Goal: Transaction & Acquisition: Book appointment/travel/reservation

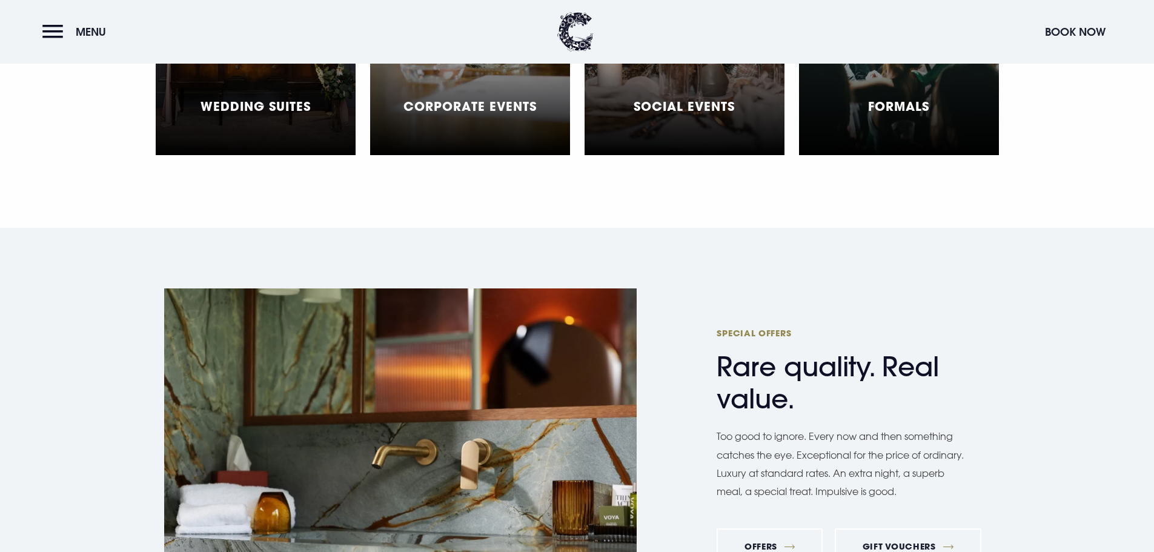
scroll to position [3998, 0]
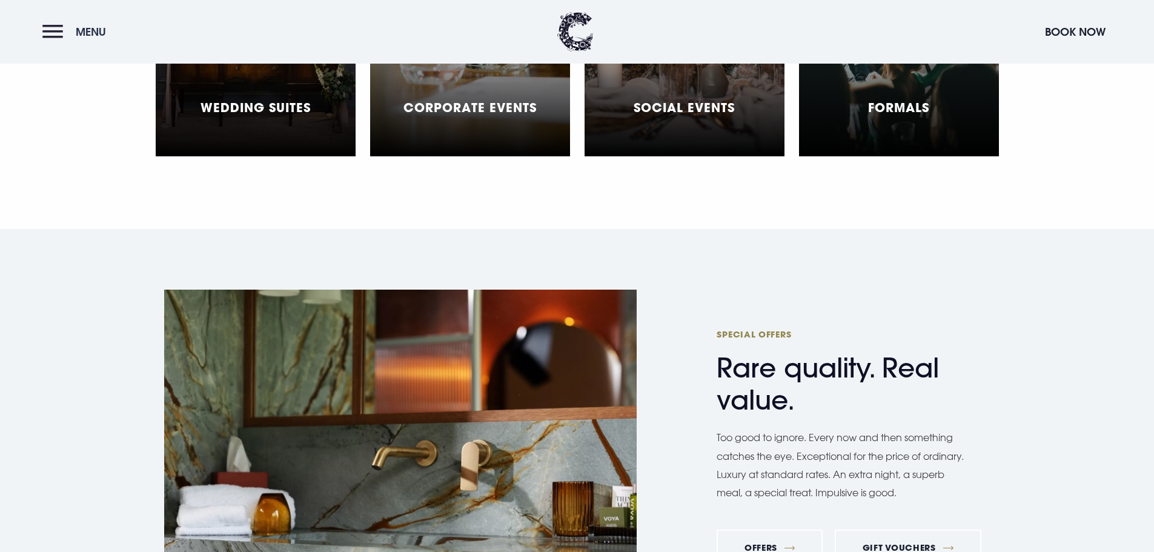
click at [58, 21] on button "Menu" at bounding box center [77, 32] width 70 height 26
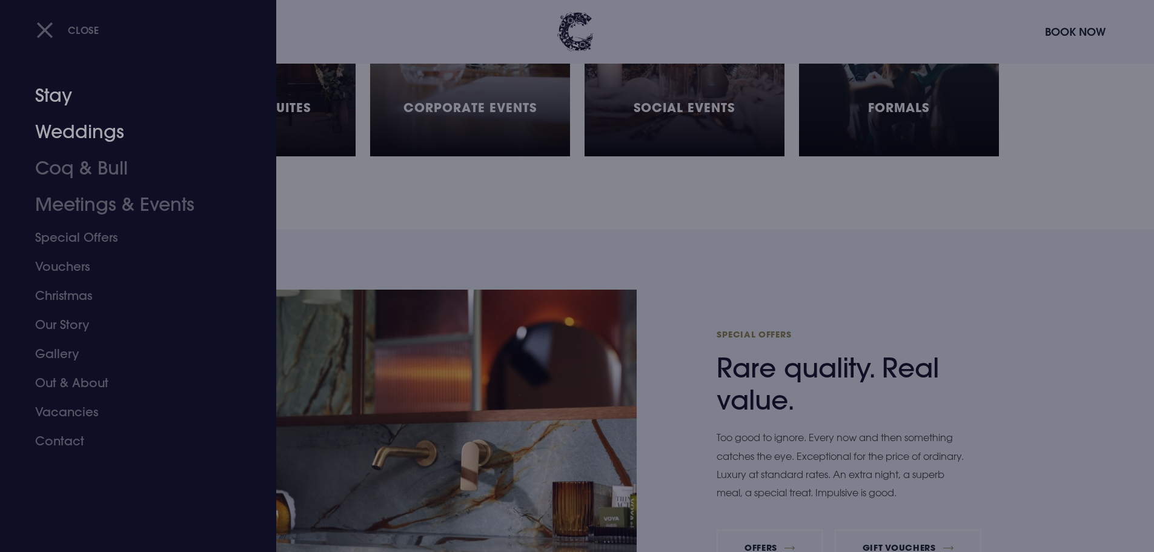
click at [66, 93] on link "Stay" at bounding box center [130, 96] width 191 height 36
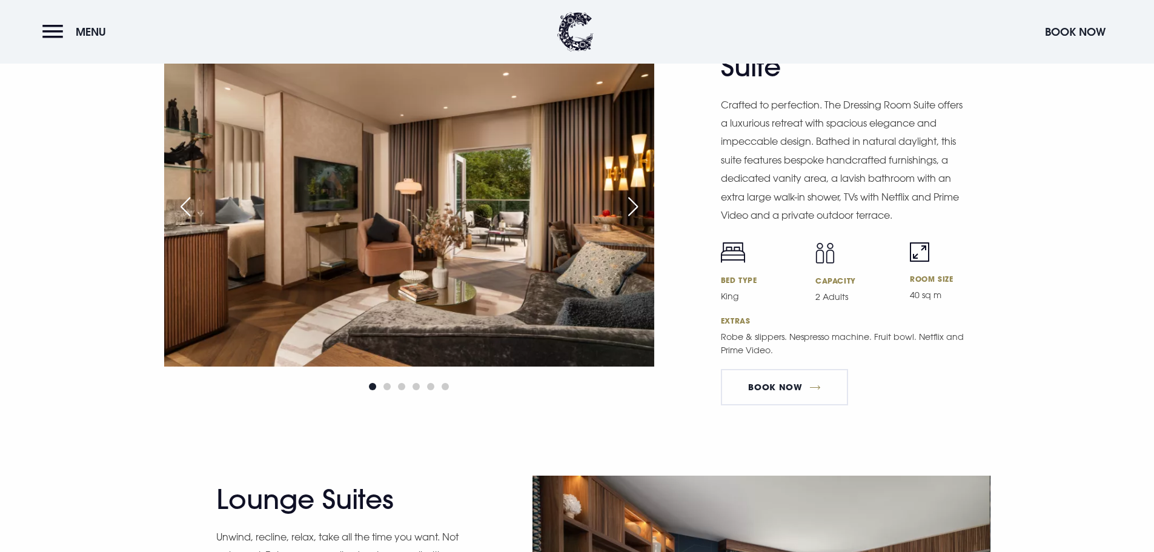
scroll to position [2060, 0]
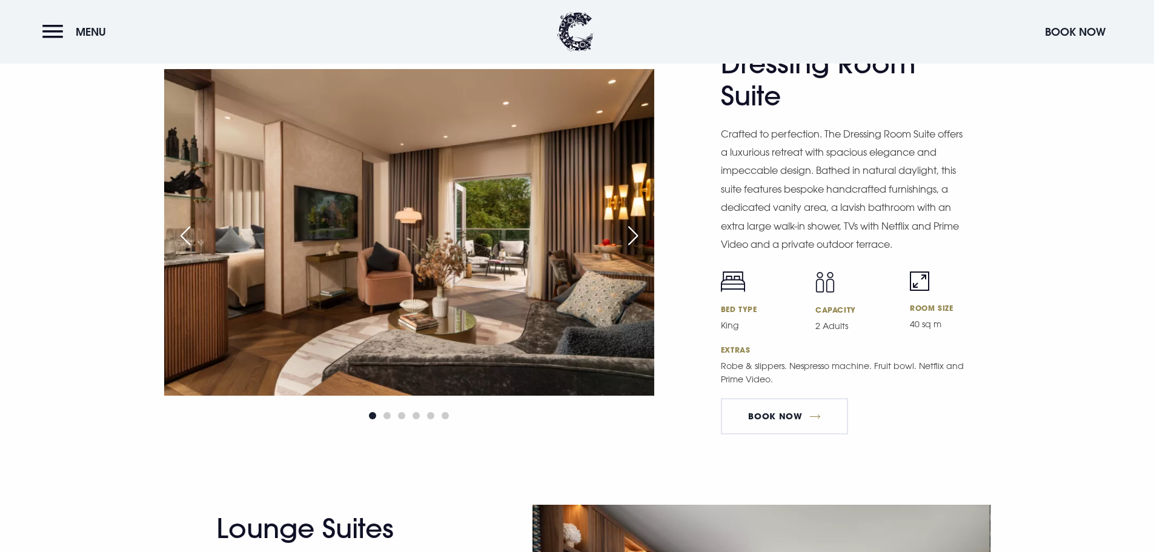
click at [629, 229] on div "Next slide" at bounding box center [633, 235] width 30 height 27
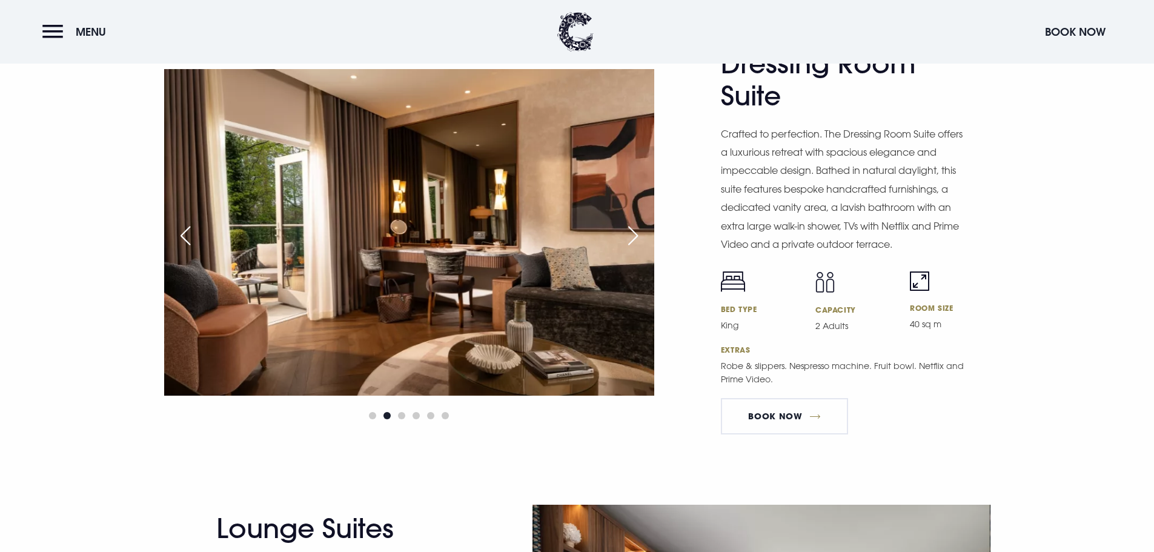
click at [630, 229] on div "Next slide" at bounding box center [633, 235] width 30 height 27
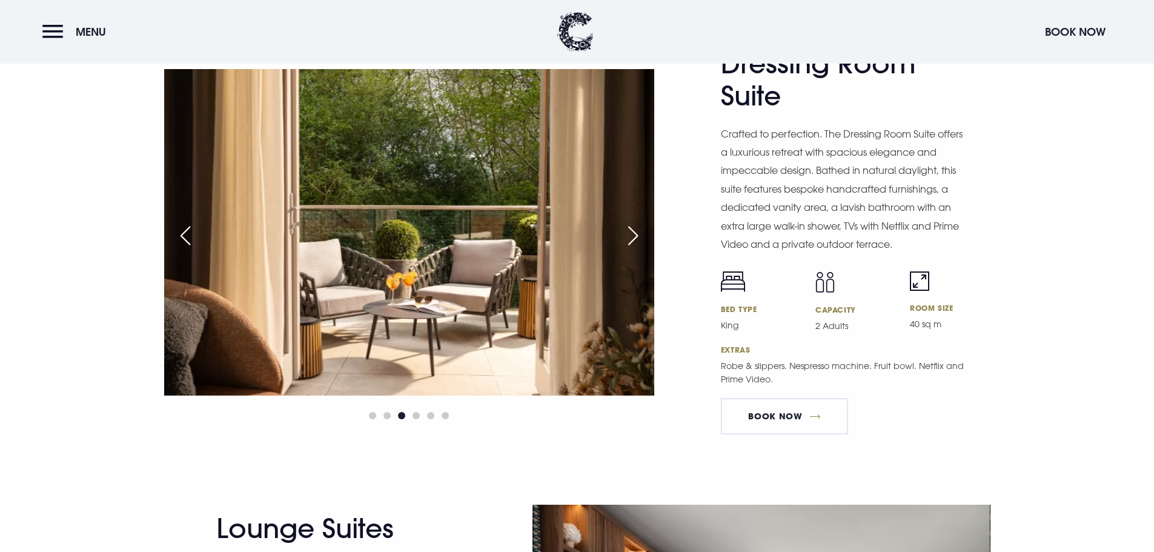
click at [631, 228] on div "Next slide" at bounding box center [633, 235] width 30 height 27
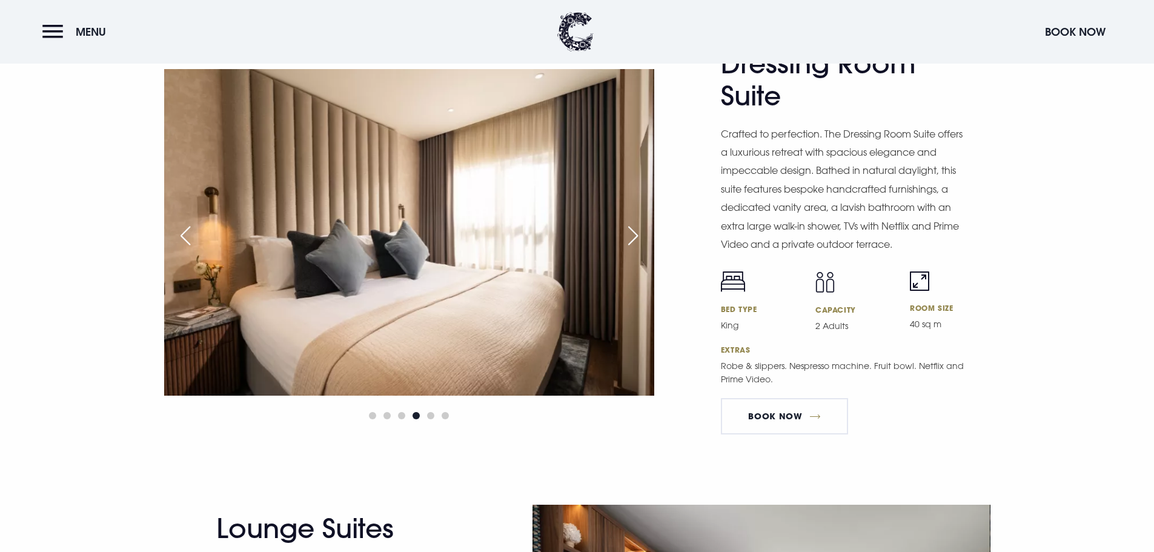
click at [631, 228] on div "Next slide" at bounding box center [633, 235] width 30 height 27
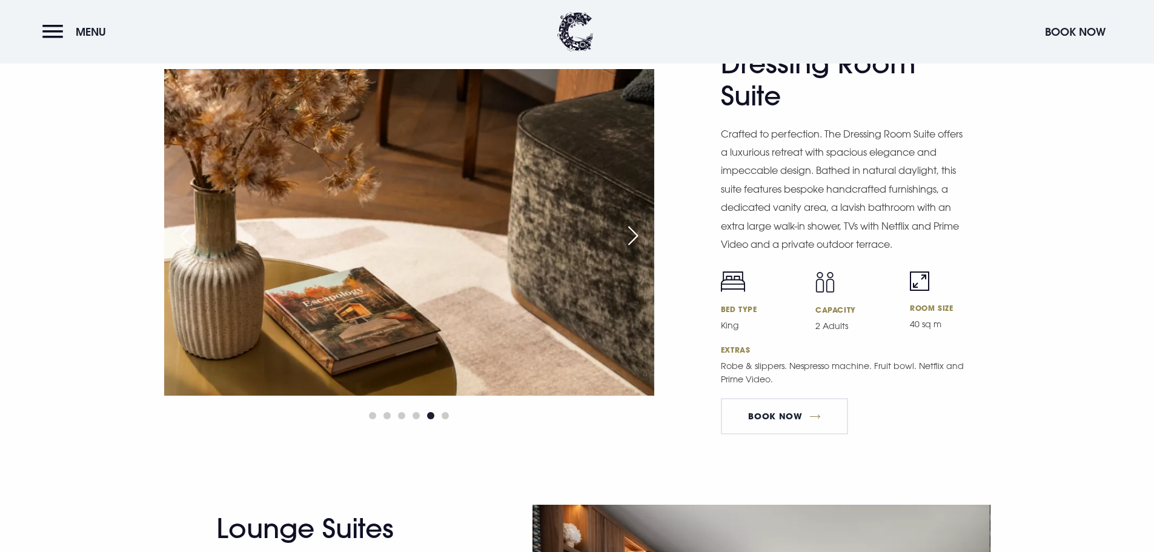
click at [631, 228] on div "Next slide" at bounding box center [633, 235] width 30 height 27
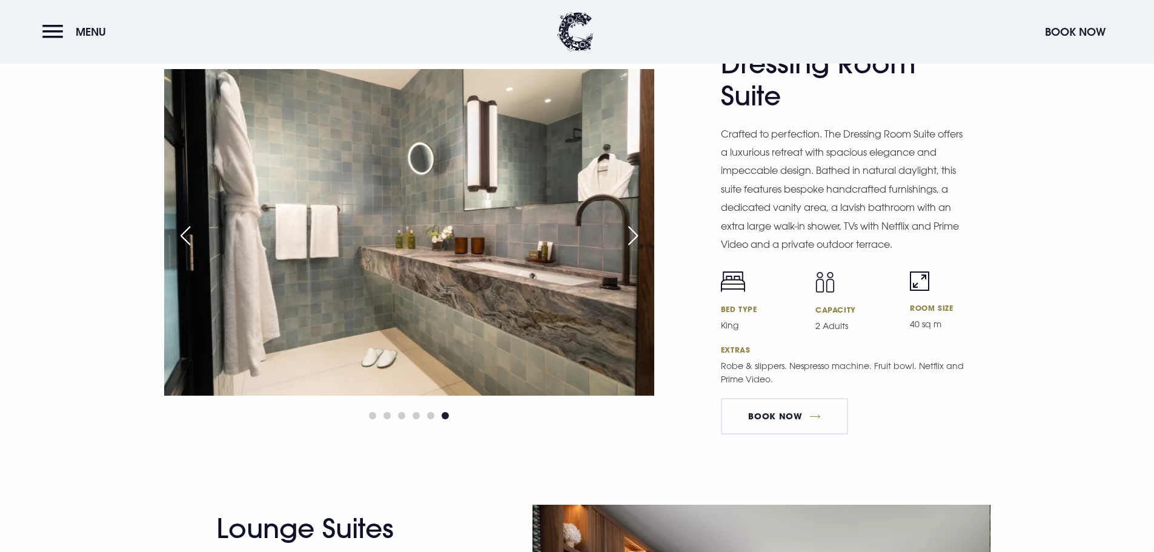
click at [631, 228] on div "Next slide" at bounding box center [633, 235] width 30 height 27
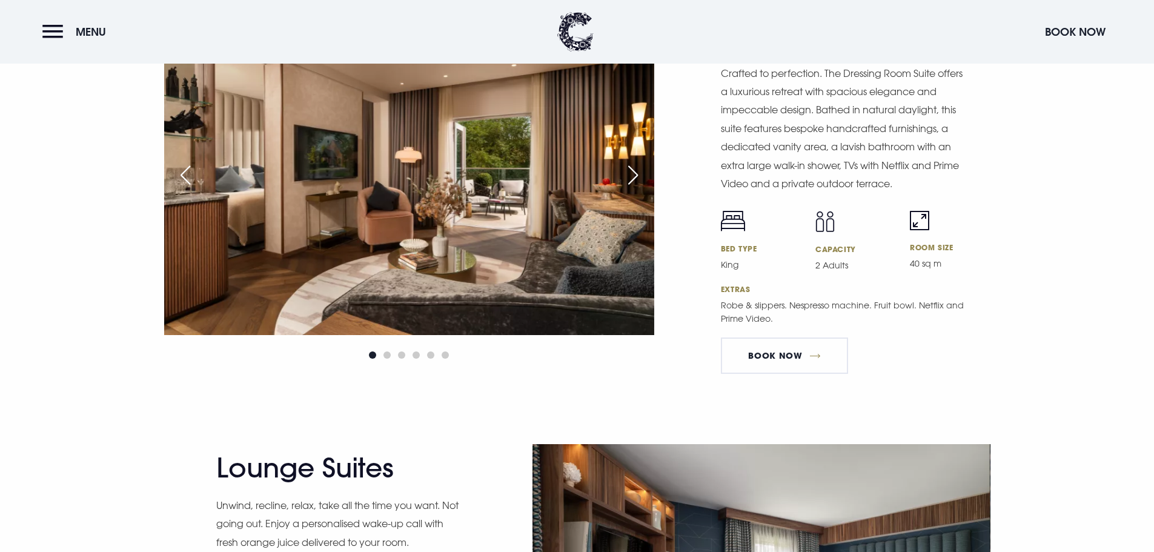
scroll to position [1999, 0]
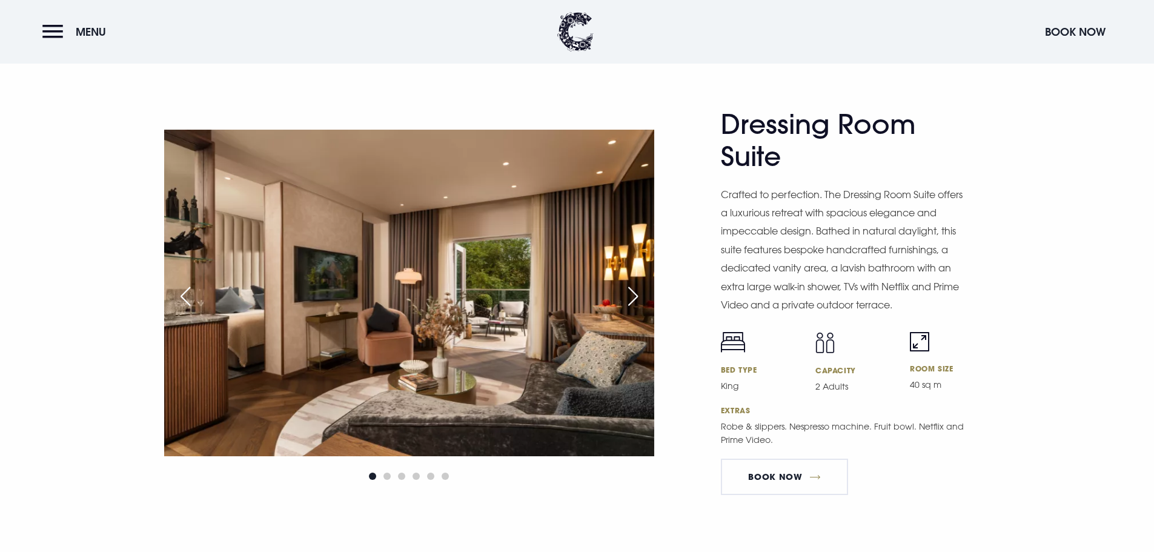
click at [637, 290] on div "Next slide" at bounding box center [633, 296] width 30 height 27
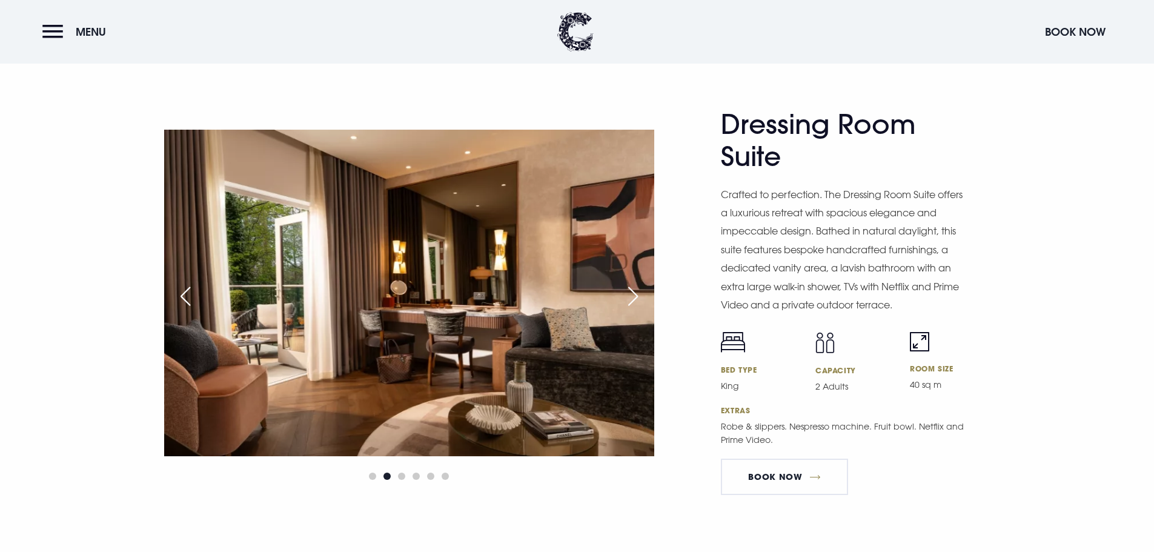
click at [637, 290] on div "Next slide" at bounding box center [633, 296] width 30 height 27
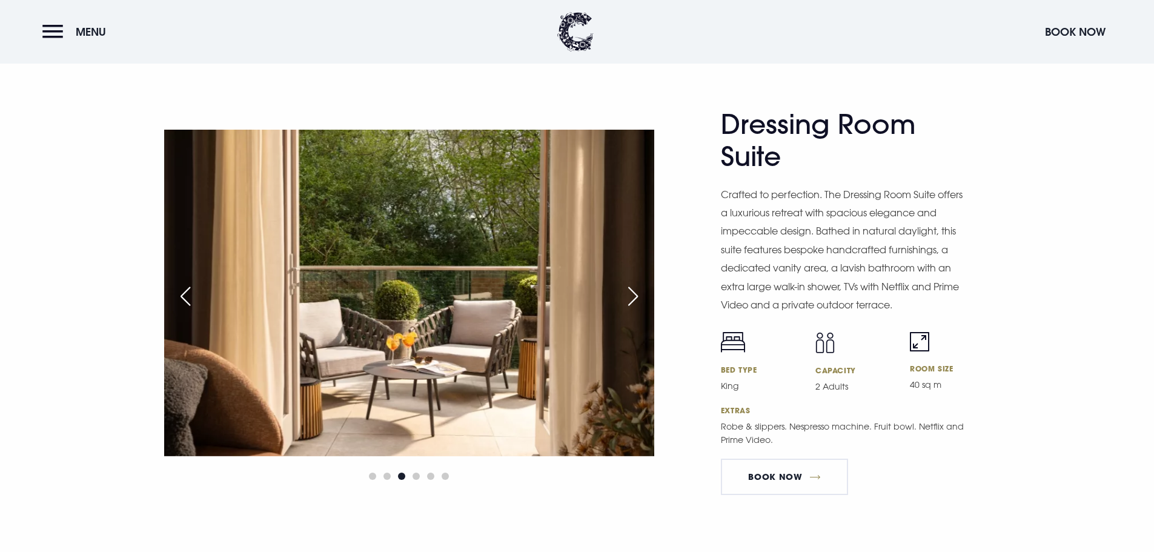
click at [637, 290] on div "Next slide" at bounding box center [633, 296] width 30 height 27
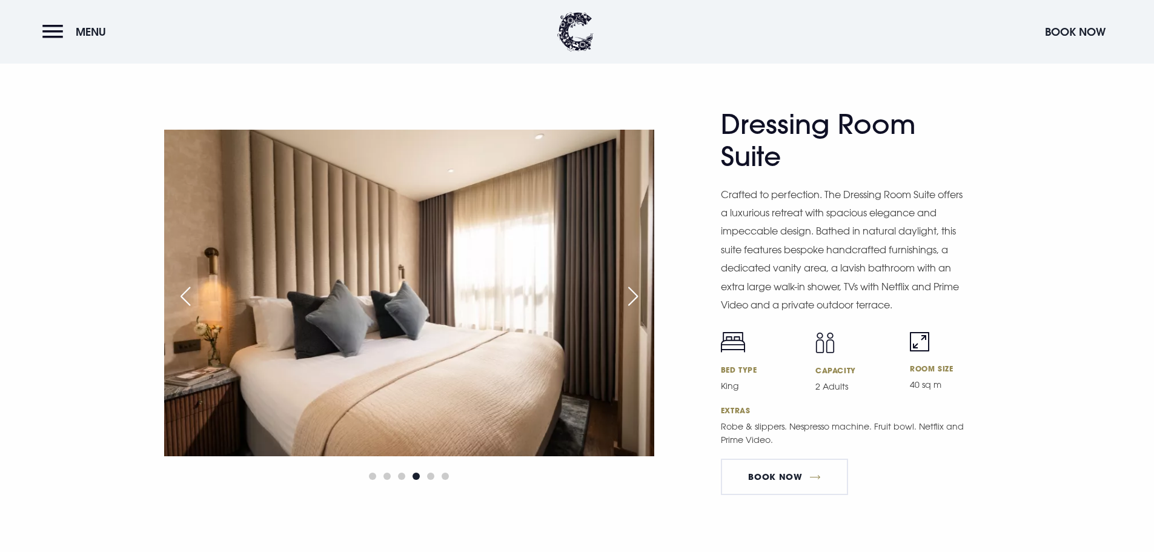
click at [637, 290] on div "Next slide" at bounding box center [633, 296] width 30 height 27
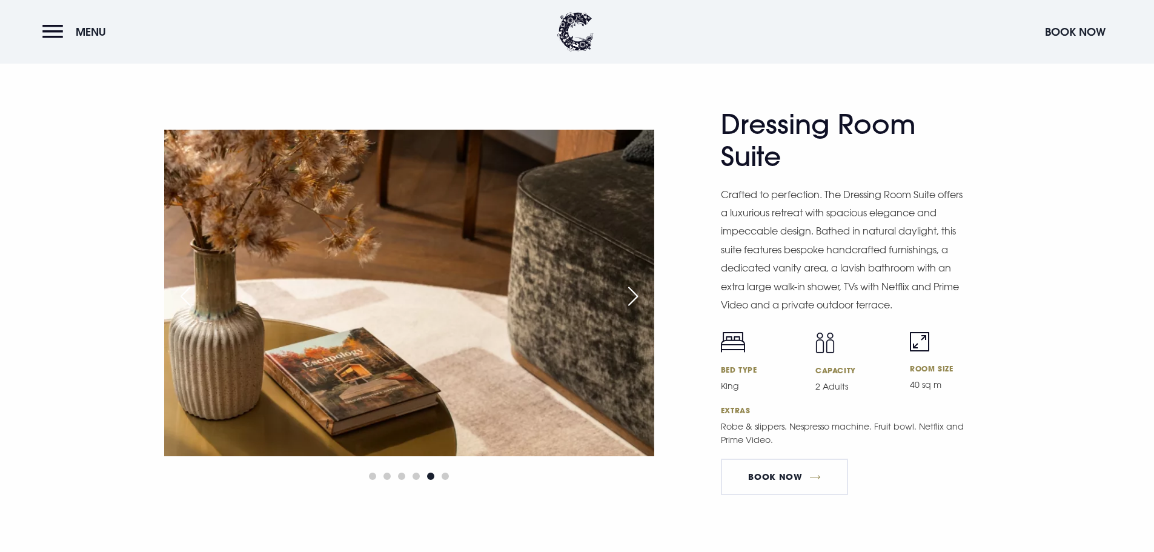
click at [637, 290] on div "Next slide" at bounding box center [633, 296] width 30 height 27
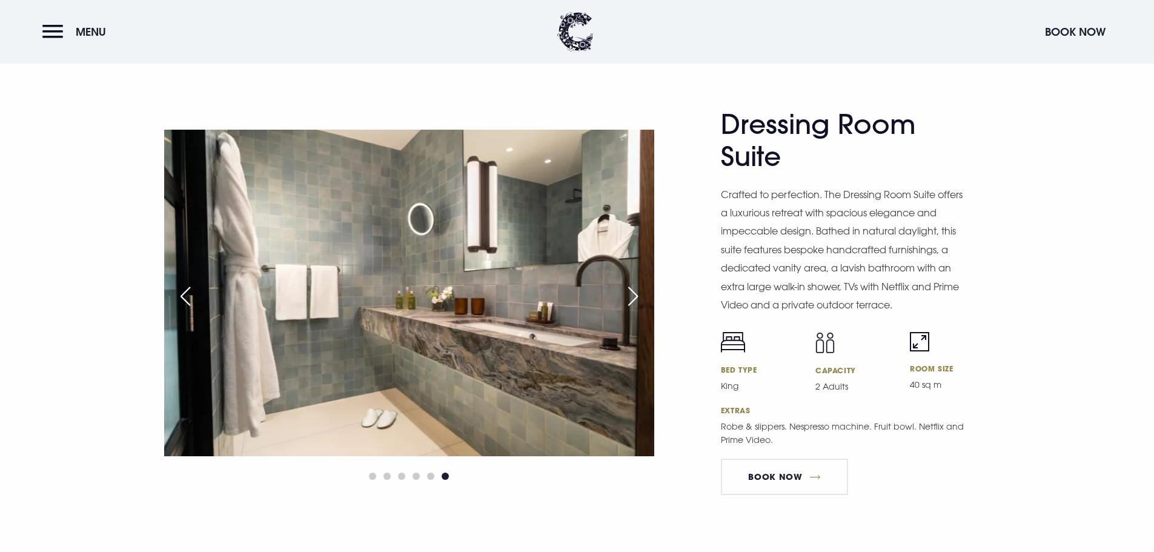
click at [637, 290] on div "Next slide" at bounding box center [633, 296] width 30 height 27
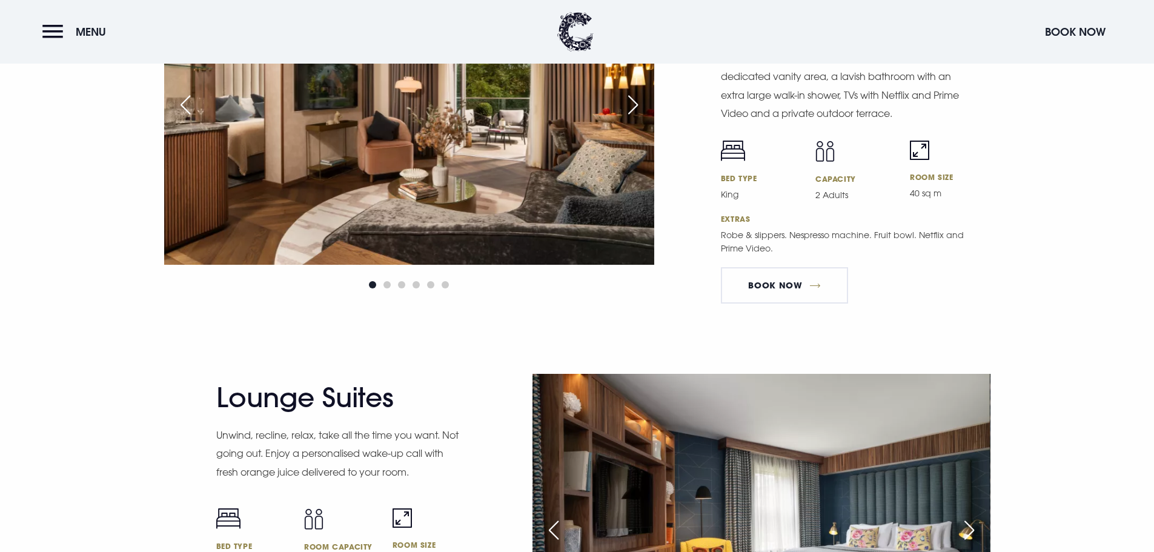
scroll to position [2363, 0]
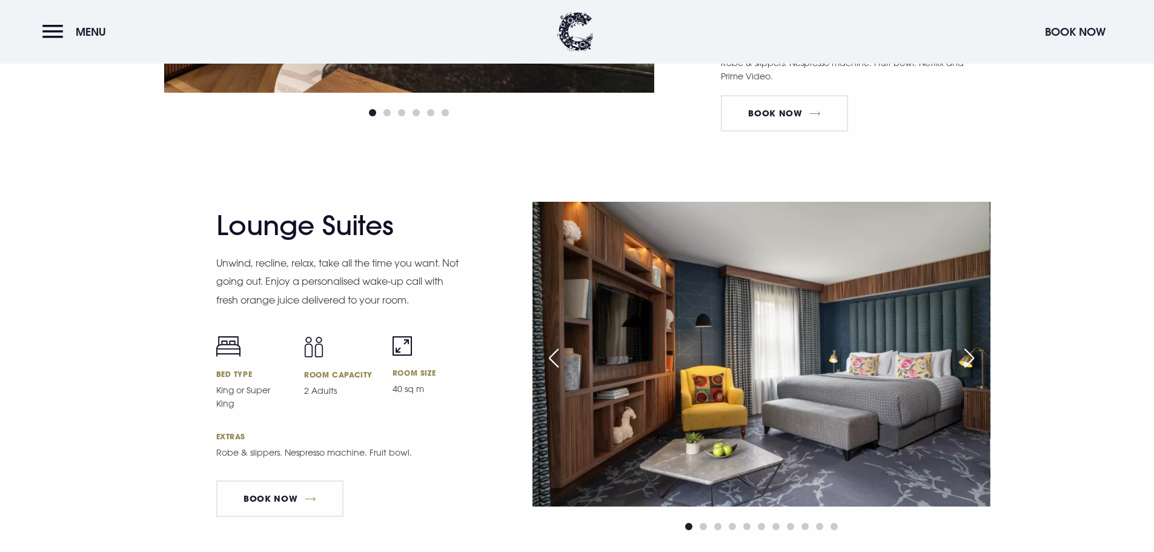
click at [964, 357] on div "Next slide" at bounding box center [969, 358] width 30 height 27
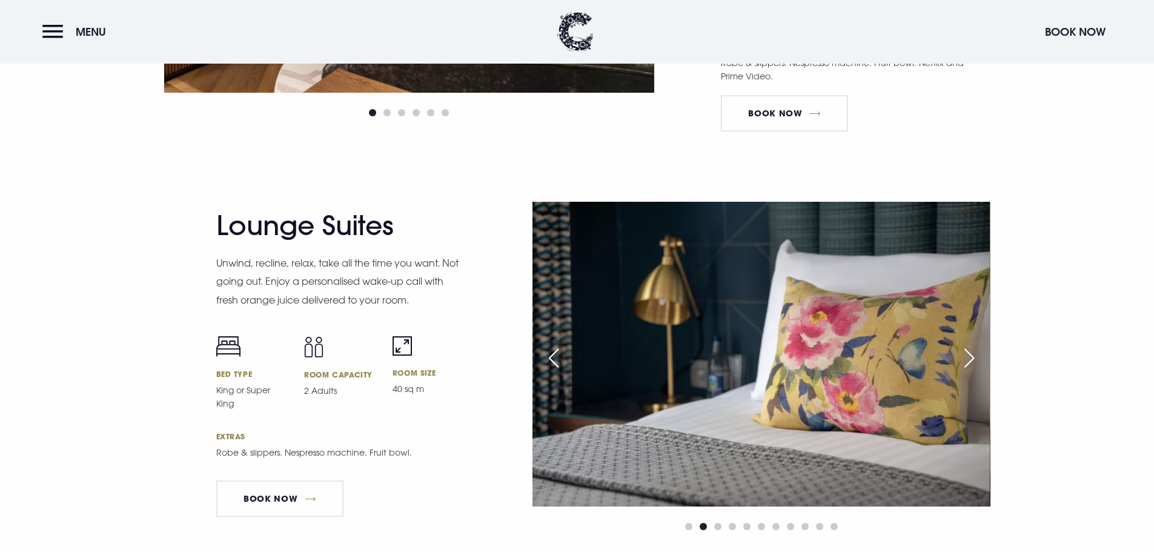
click at [964, 357] on div "Next slide" at bounding box center [969, 358] width 30 height 27
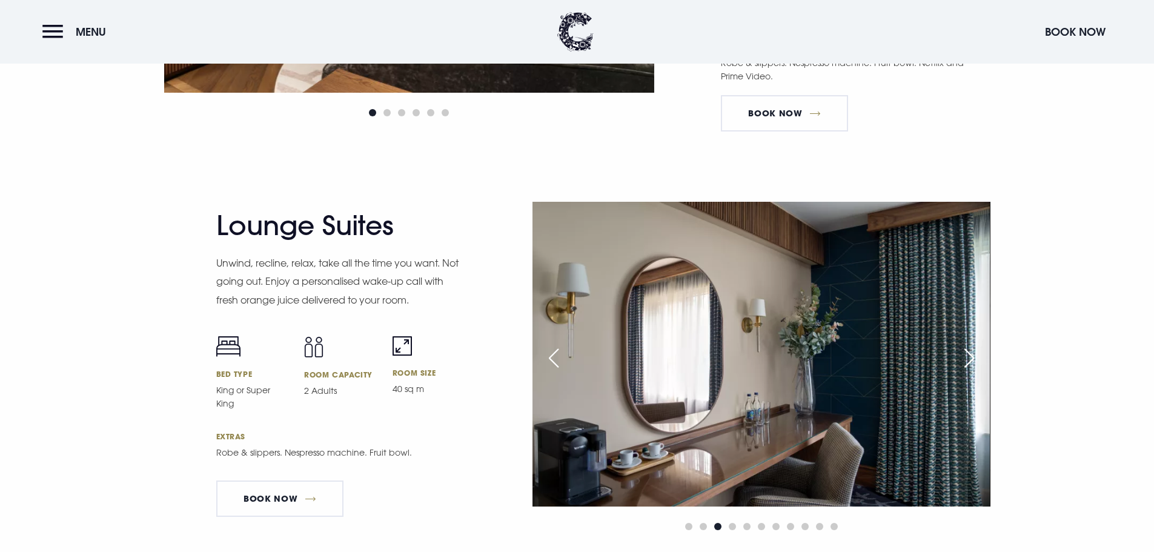
click at [964, 354] on div "Next slide" at bounding box center [969, 358] width 30 height 27
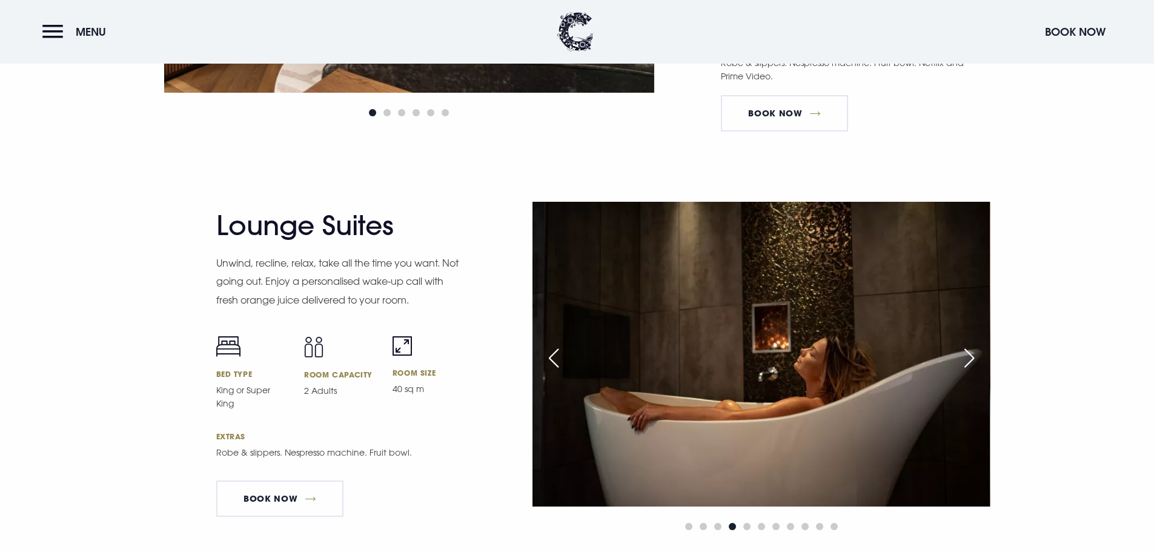
click at [964, 354] on div "Next slide" at bounding box center [969, 358] width 30 height 27
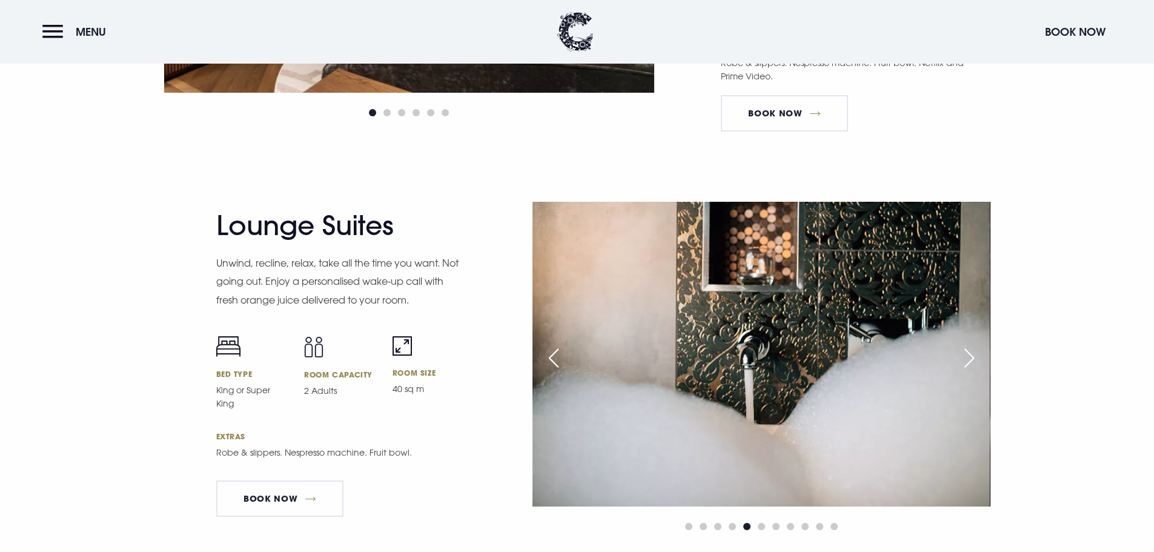
click at [964, 354] on div "Next slide" at bounding box center [969, 358] width 30 height 27
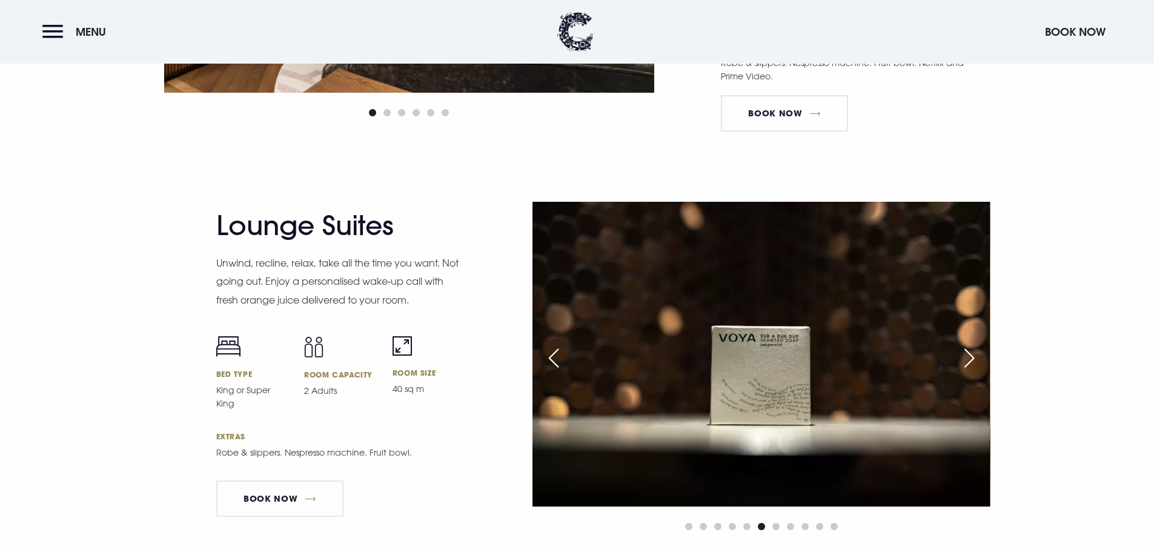
click at [964, 354] on div "Next slide" at bounding box center [969, 358] width 30 height 27
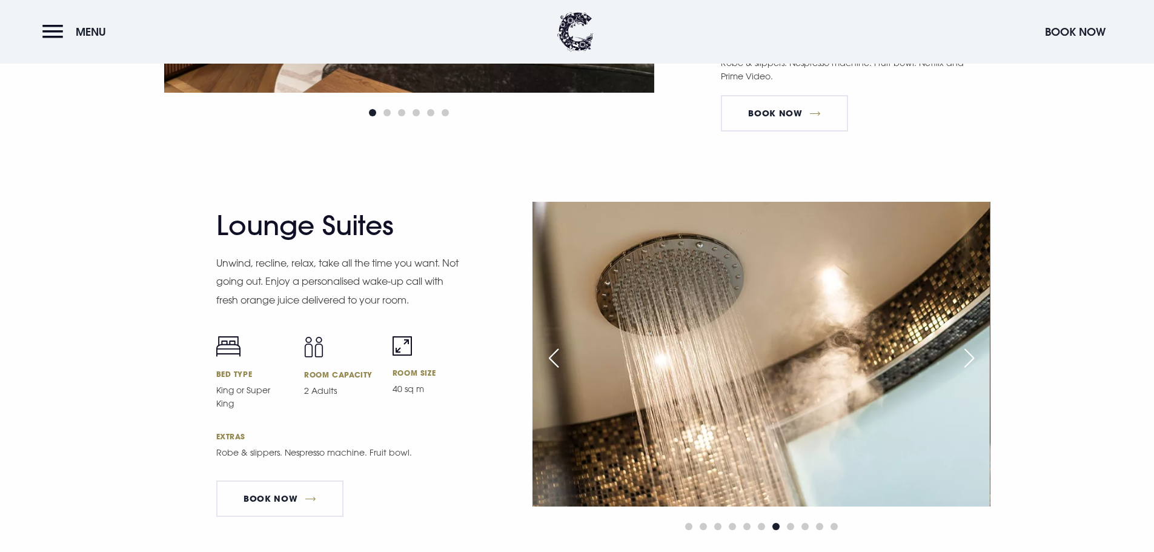
click at [964, 354] on div "Next slide" at bounding box center [969, 358] width 30 height 27
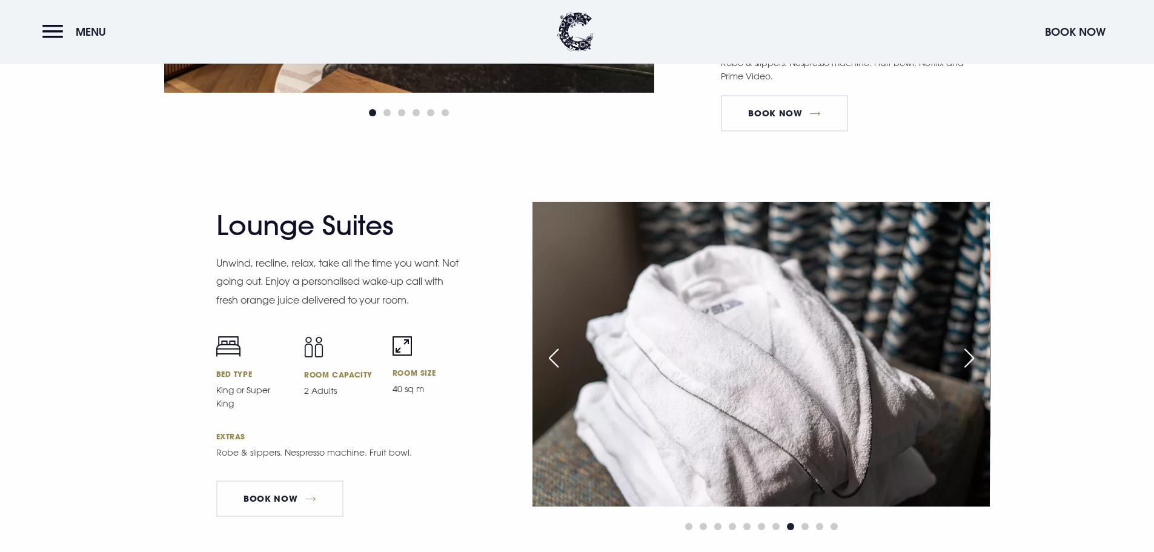
click at [964, 353] on div "Next slide" at bounding box center [969, 358] width 30 height 27
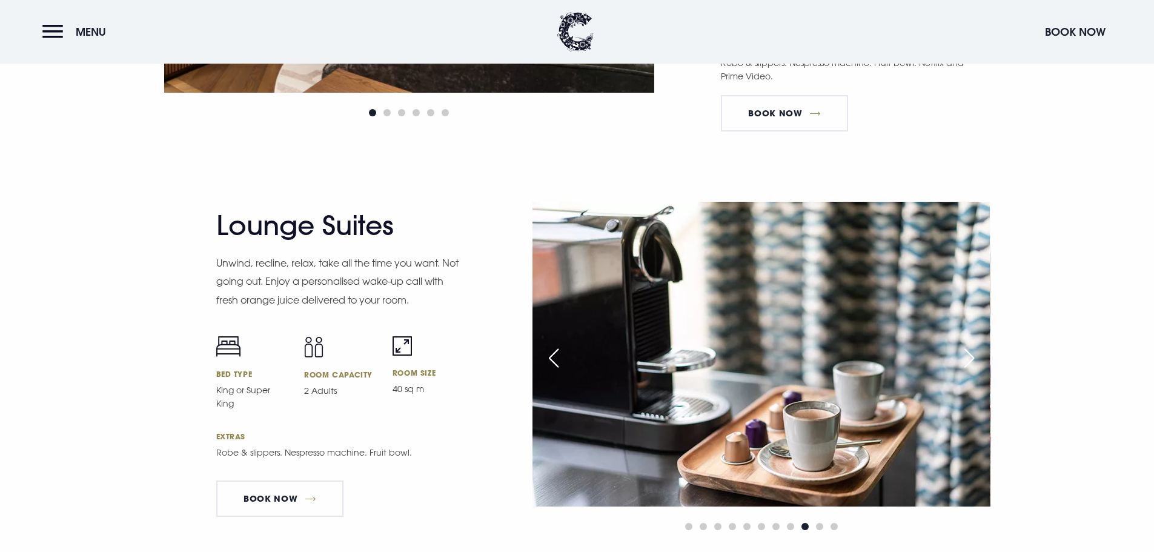
click at [964, 353] on div "Next slide" at bounding box center [969, 358] width 30 height 27
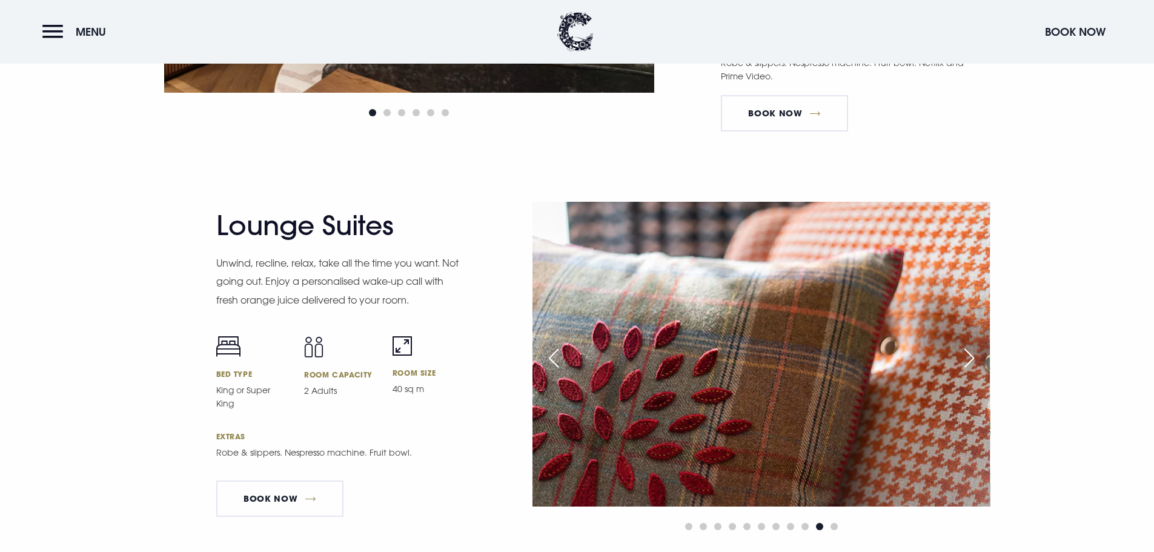
click at [964, 353] on div "Next slide" at bounding box center [969, 358] width 30 height 27
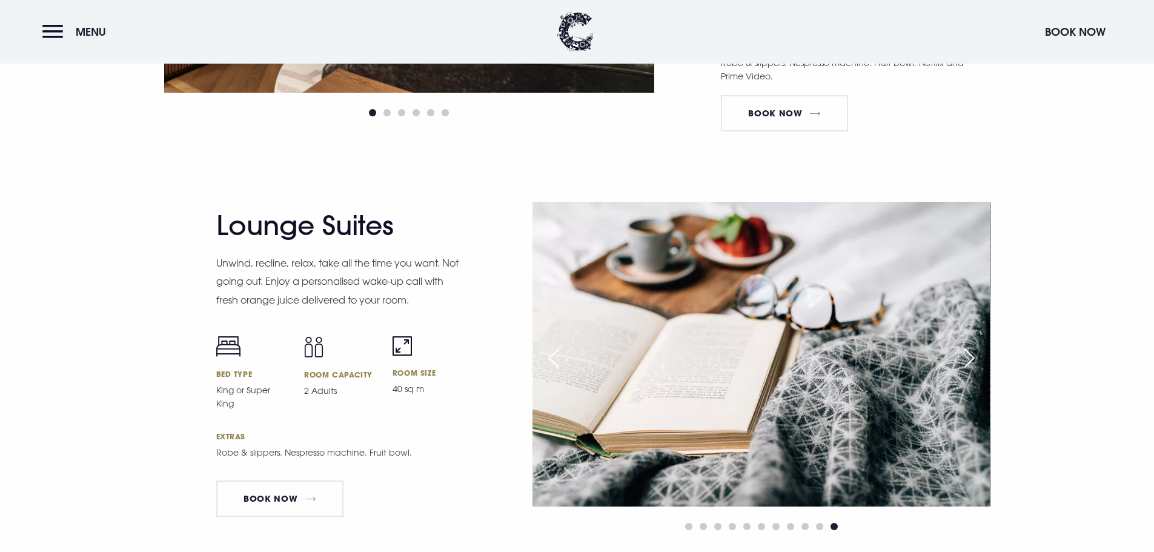
click at [964, 353] on div "Next slide" at bounding box center [969, 358] width 30 height 27
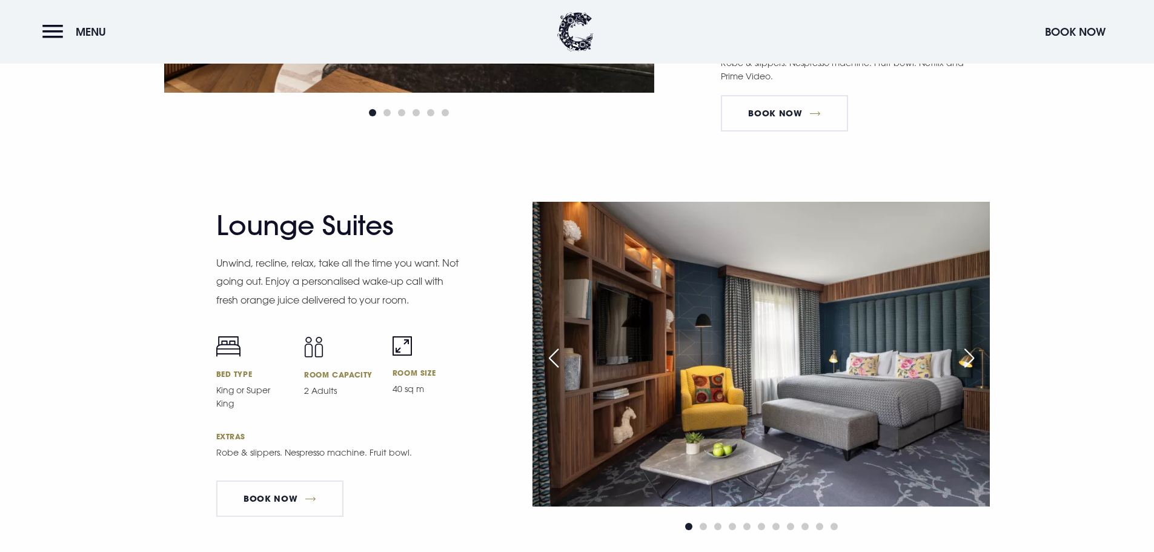
click at [964, 350] on div "Next slide" at bounding box center [969, 358] width 30 height 27
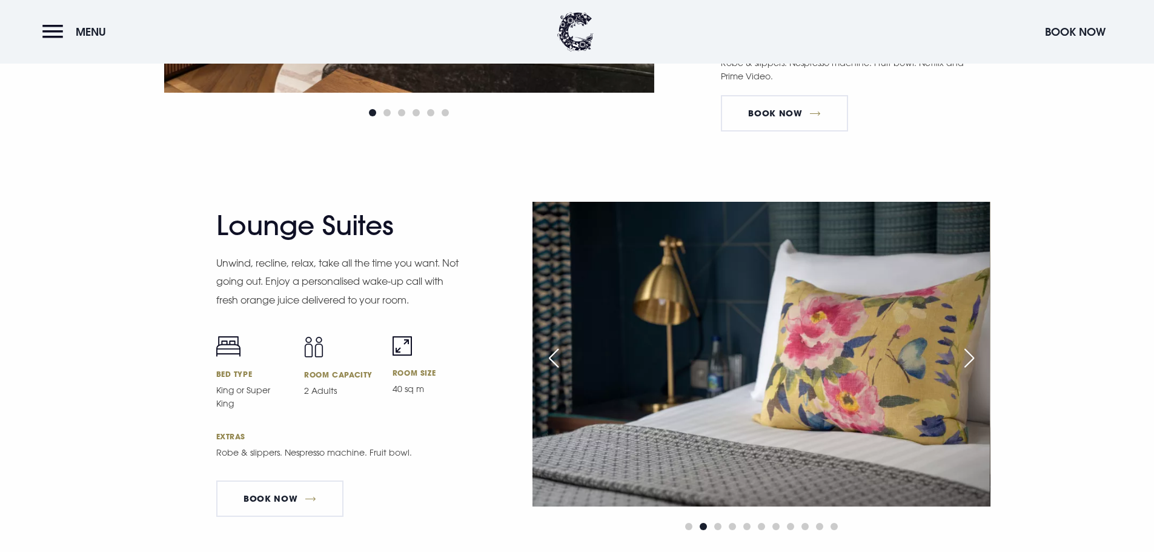
click at [555, 353] on div "Previous slide" at bounding box center [554, 358] width 30 height 27
click at [555, 345] on div "Previous slide" at bounding box center [554, 358] width 30 height 27
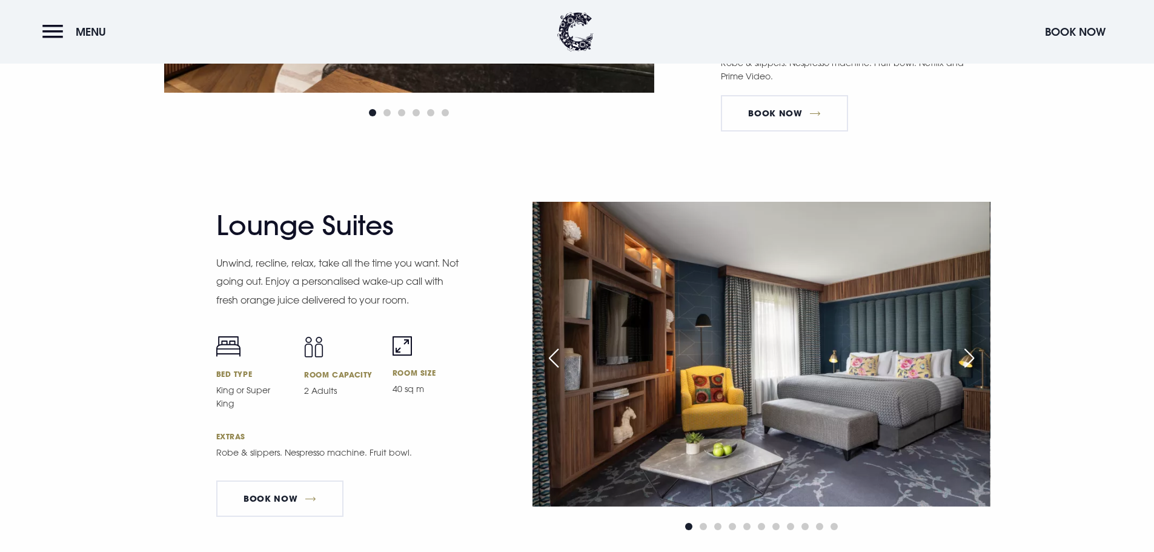
click at [967, 348] on div "Next slide" at bounding box center [969, 358] width 30 height 27
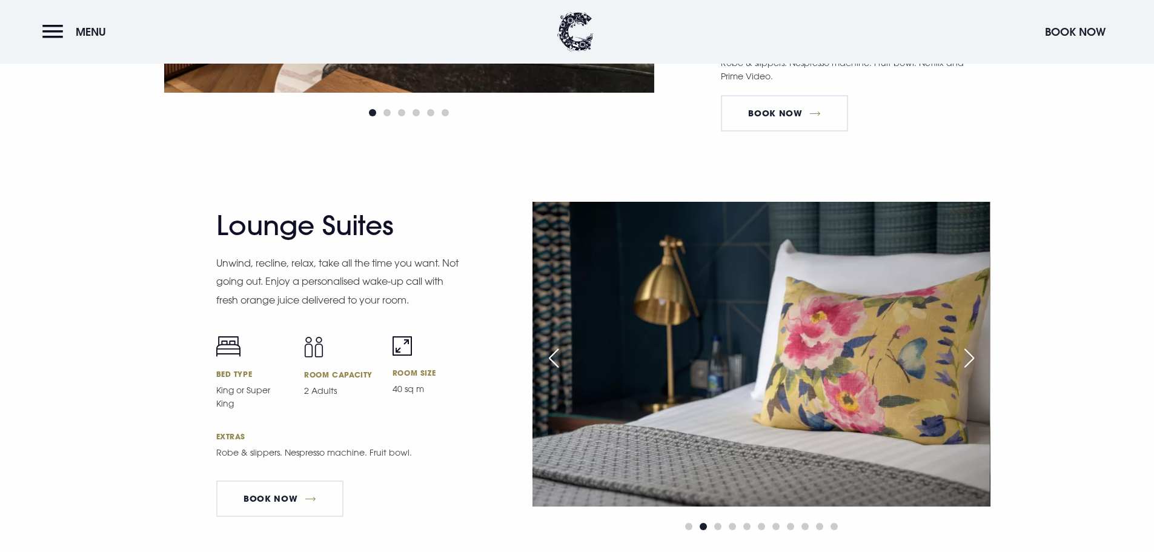
click at [967, 348] on div "Next slide" at bounding box center [969, 358] width 30 height 27
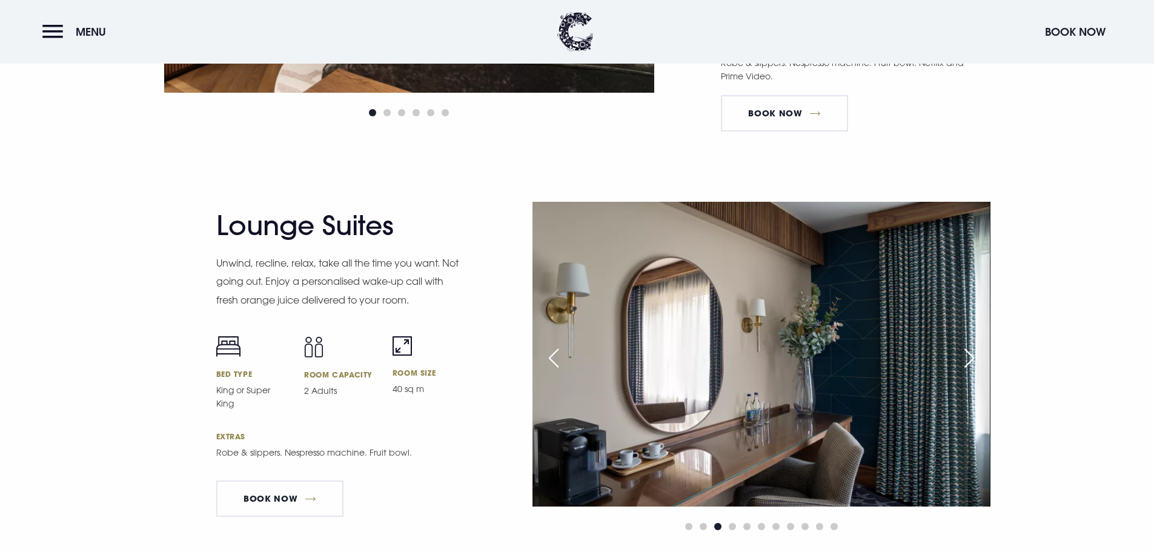
click at [970, 348] on div "Next slide" at bounding box center [969, 358] width 30 height 27
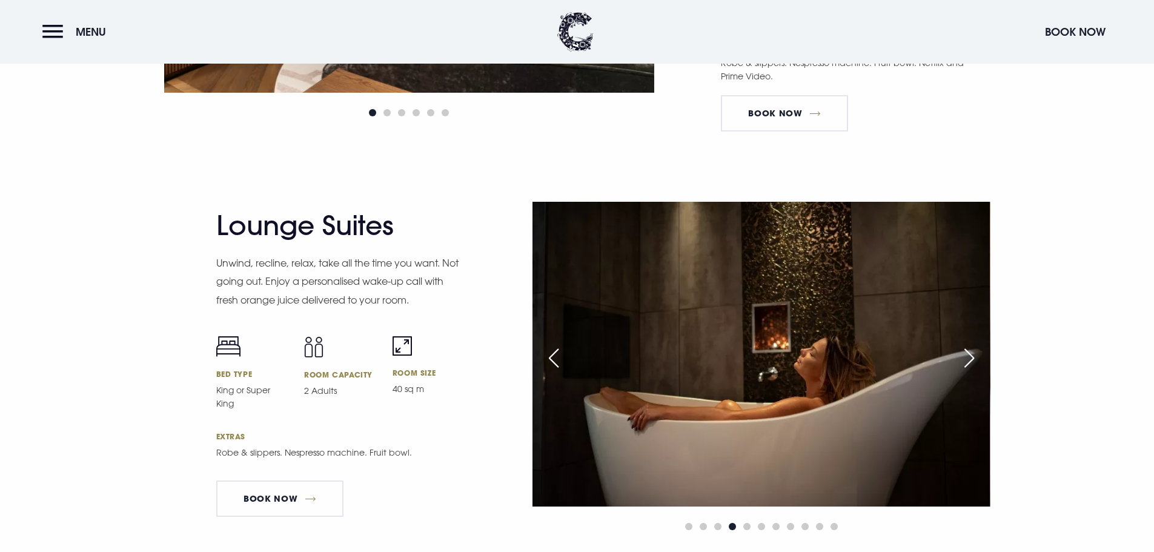
click at [970, 348] on div "Next slide" at bounding box center [969, 358] width 30 height 27
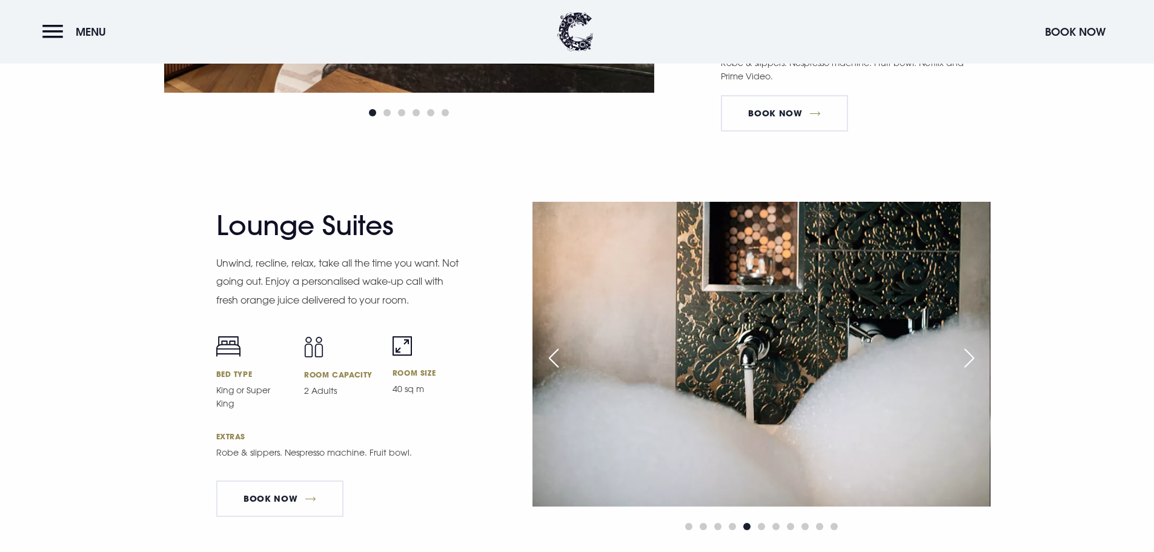
click at [970, 348] on div "Next slide" at bounding box center [969, 358] width 30 height 27
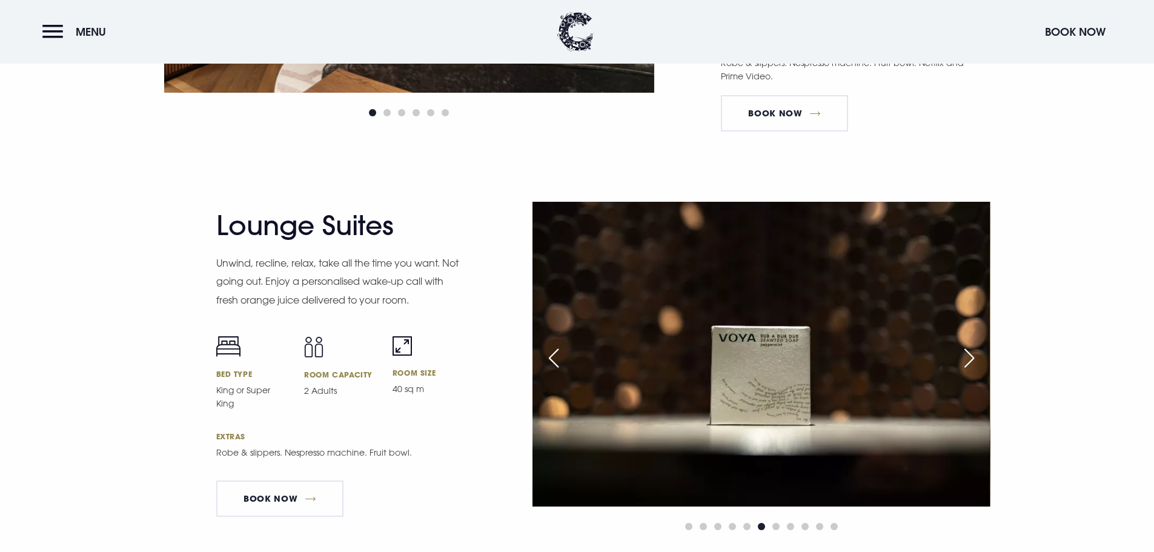
click at [970, 348] on div "Next slide" at bounding box center [969, 358] width 30 height 27
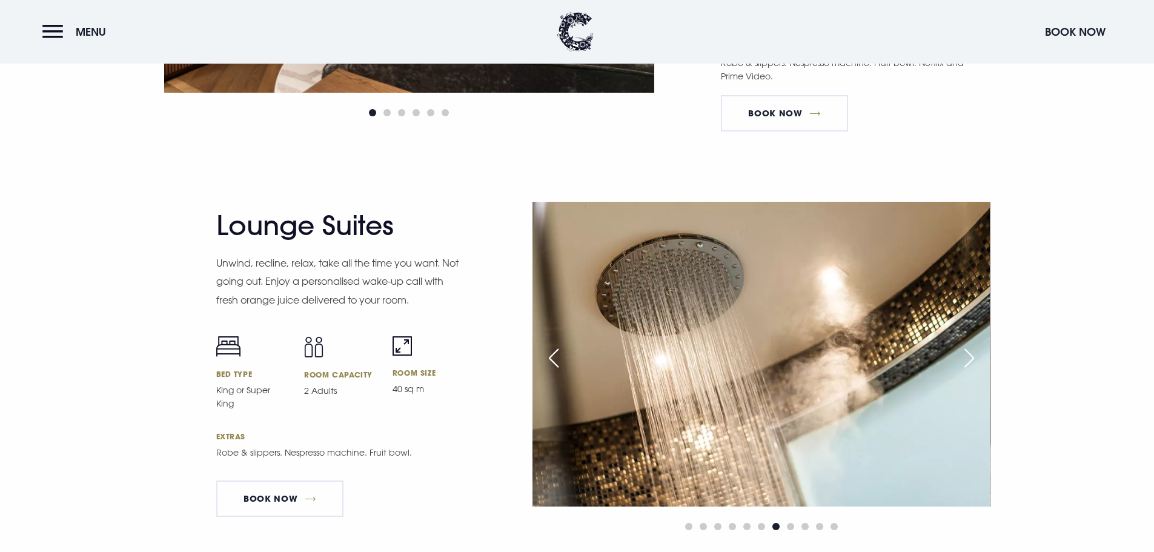
click at [970, 348] on div "Next slide" at bounding box center [969, 358] width 30 height 27
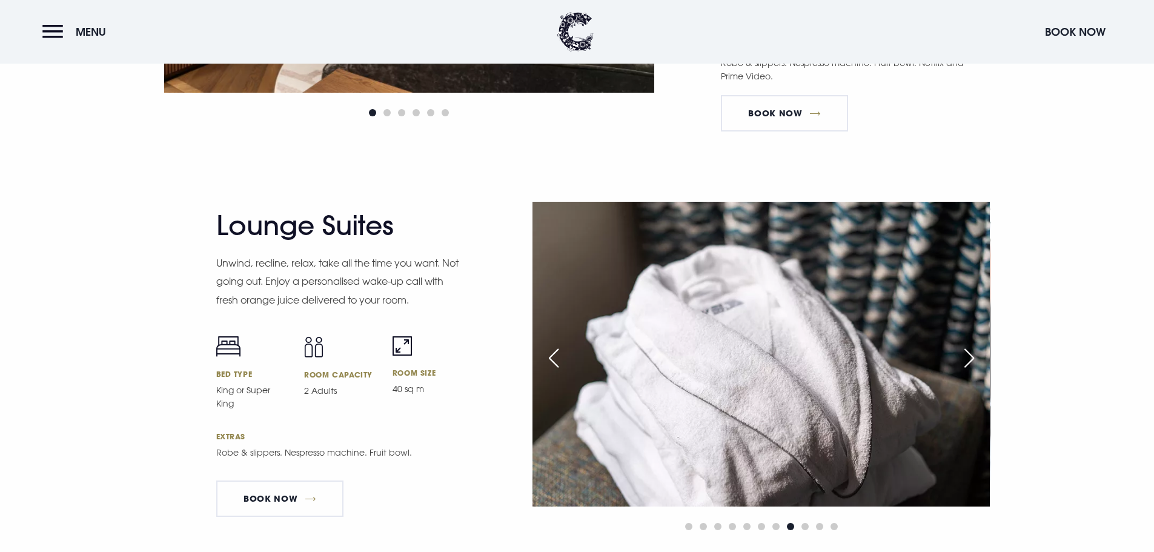
click at [971, 348] on div "Next slide" at bounding box center [969, 358] width 30 height 27
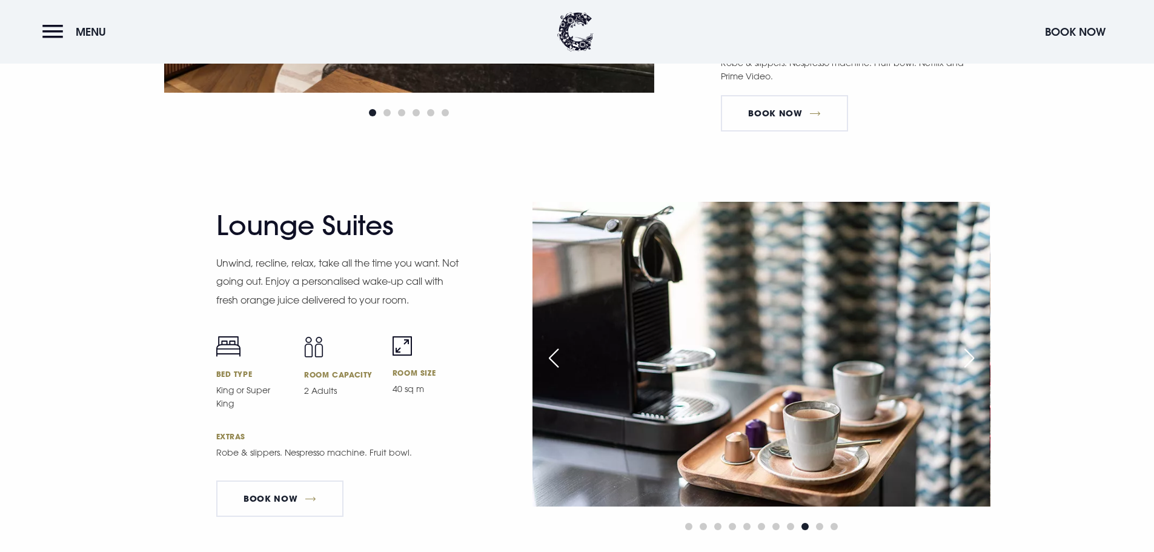
click at [971, 348] on div "Next slide" at bounding box center [969, 358] width 30 height 27
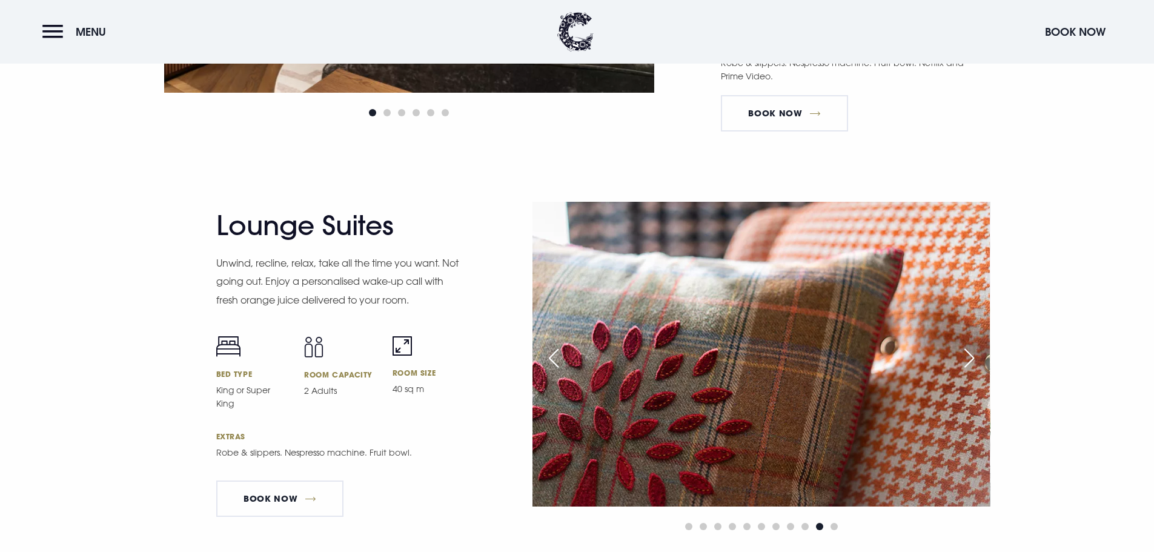
click at [971, 348] on div "Next slide" at bounding box center [969, 358] width 30 height 27
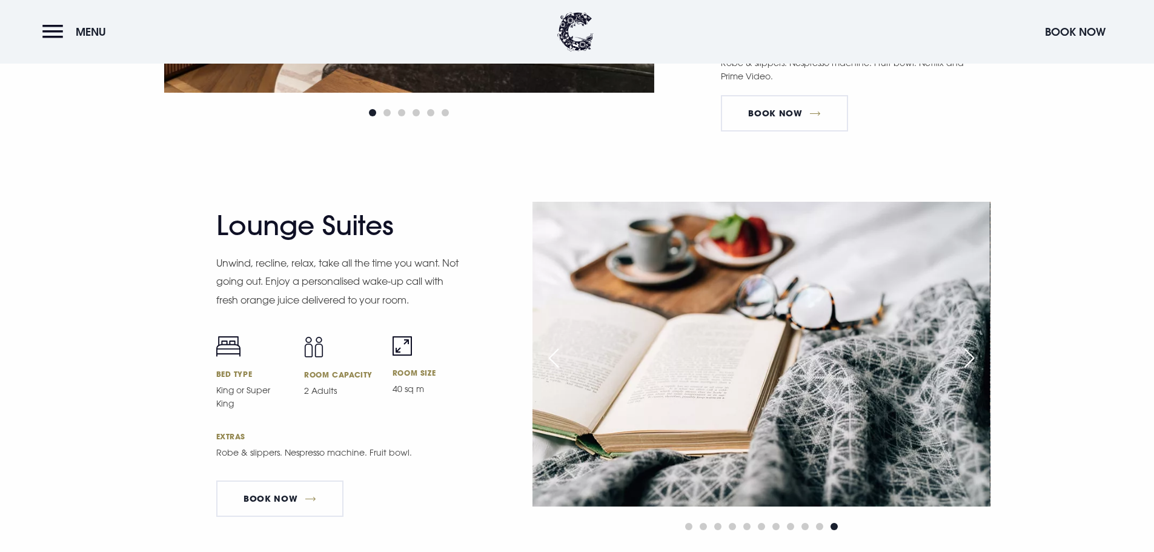
click at [971, 348] on div "Next slide" at bounding box center [969, 358] width 30 height 27
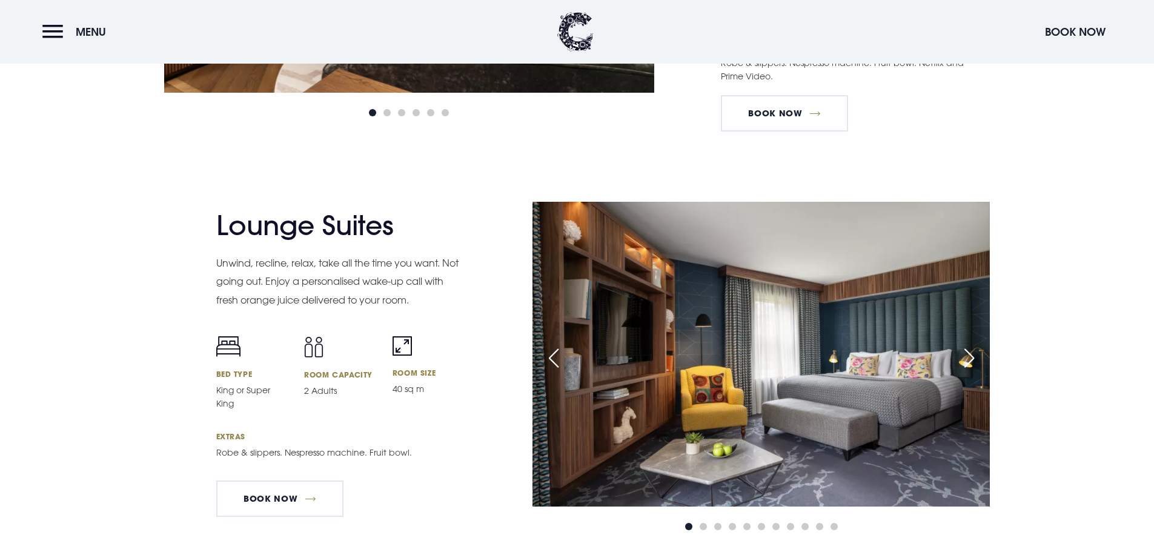
click at [966, 354] on div "Next slide" at bounding box center [969, 358] width 30 height 27
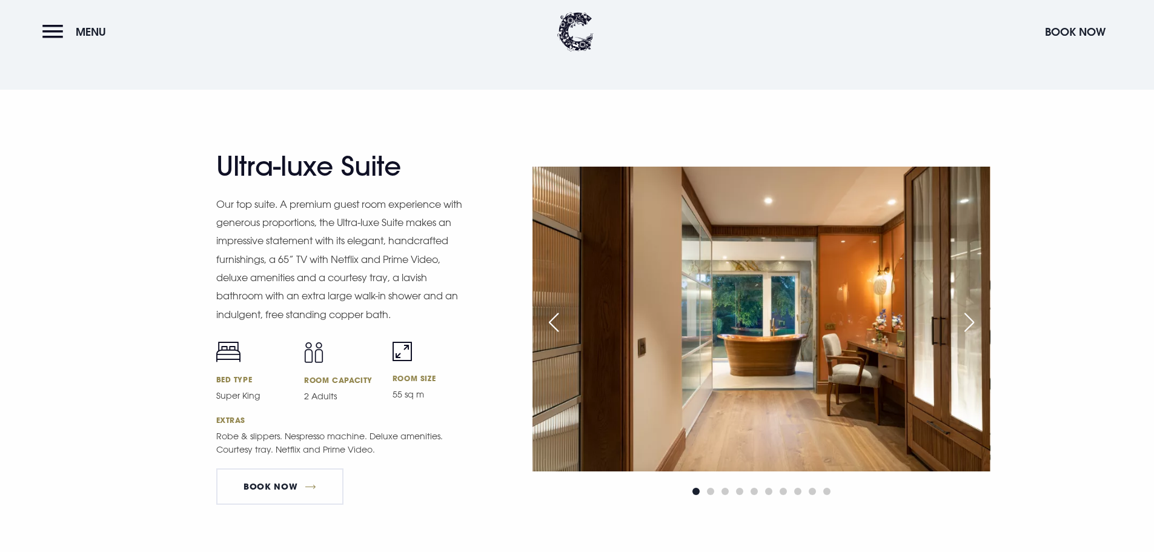
scroll to position [1540, 0]
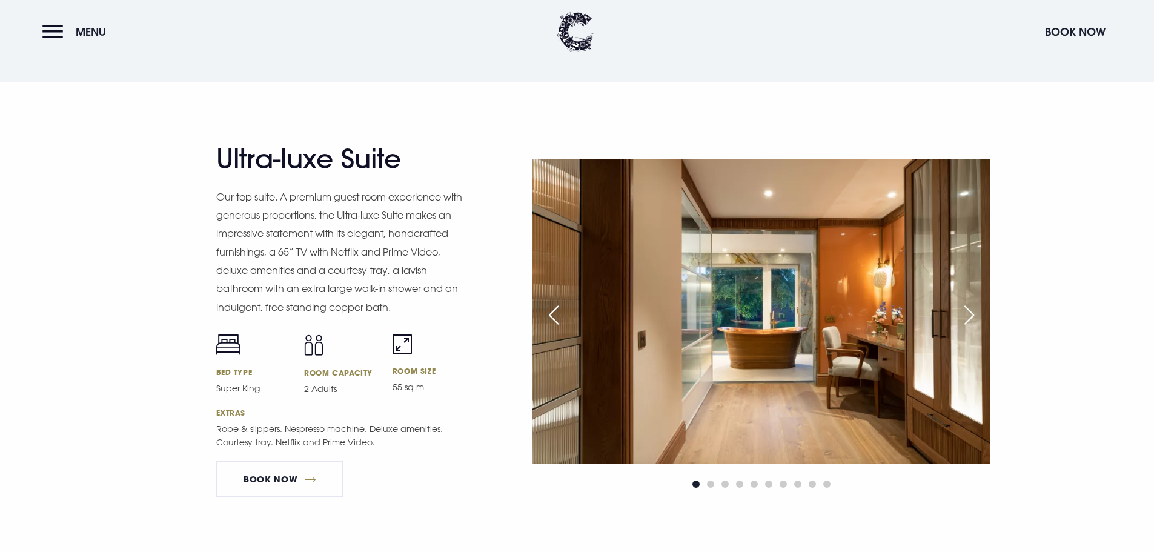
click at [969, 317] on div "Next slide" at bounding box center [969, 315] width 30 height 27
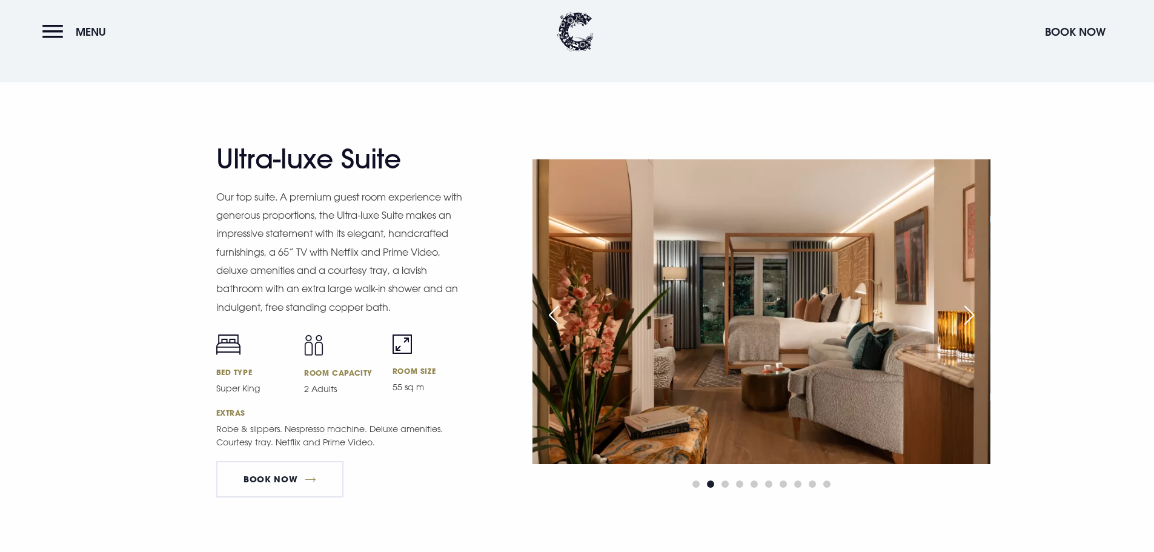
click at [970, 317] on div "Next slide" at bounding box center [969, 315] width 30 height 27
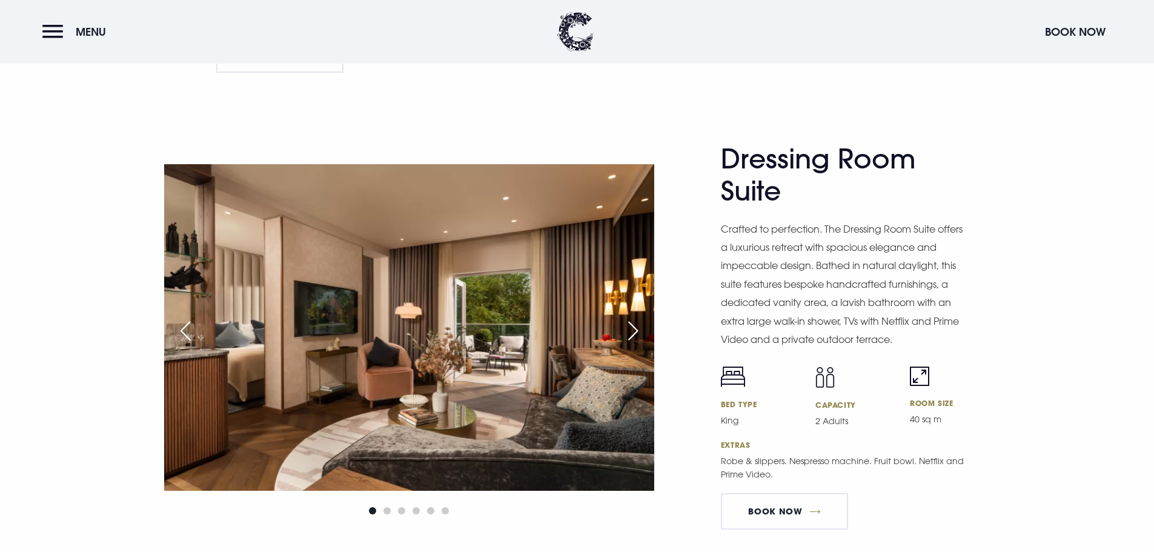
scroll to position [1964, 0]
click at [633, 328] on div "Next slide" at bounding box center [633, 331] width 30 height 27
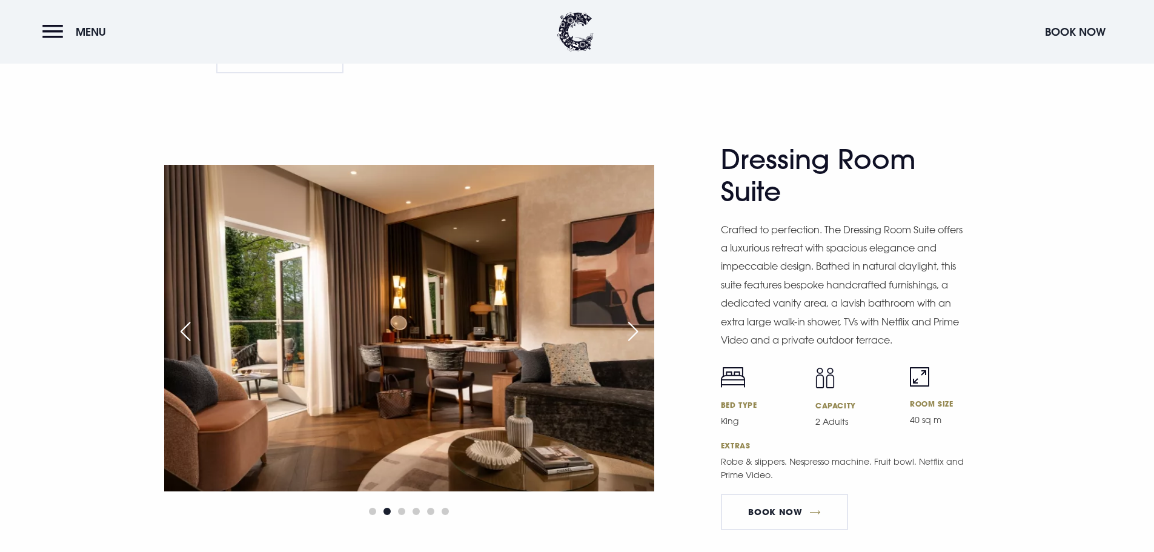
click at [629, 331] on div "Next slide" at bounding box center [633, 331] width 30 height 27
click at [635, 336] on div "Next slide" at bounding box center [633, 331] width 30 height 27
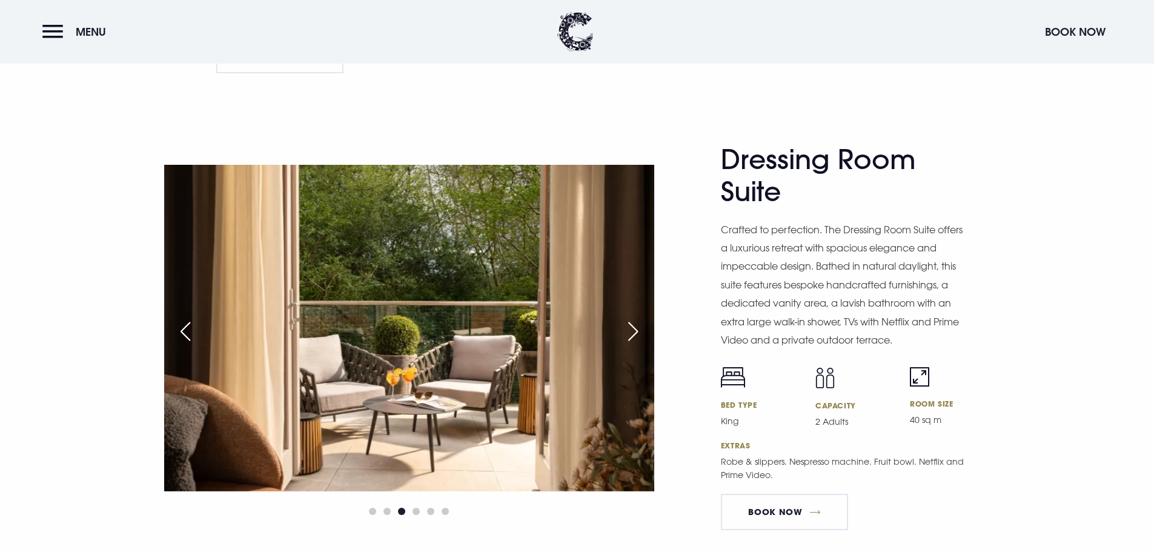
click at [625, 322] on div "Next slide" at bounding box center [633, 331] width 30 height 27
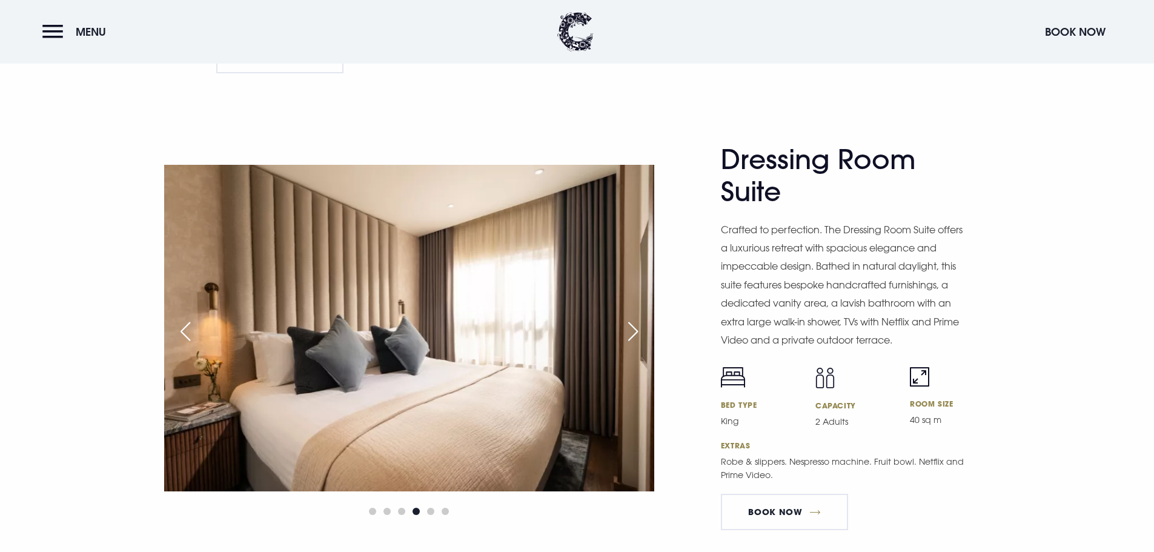
click at [626, 322] on div "Next slide" at bounding box center [633, 331] width 30 height 27
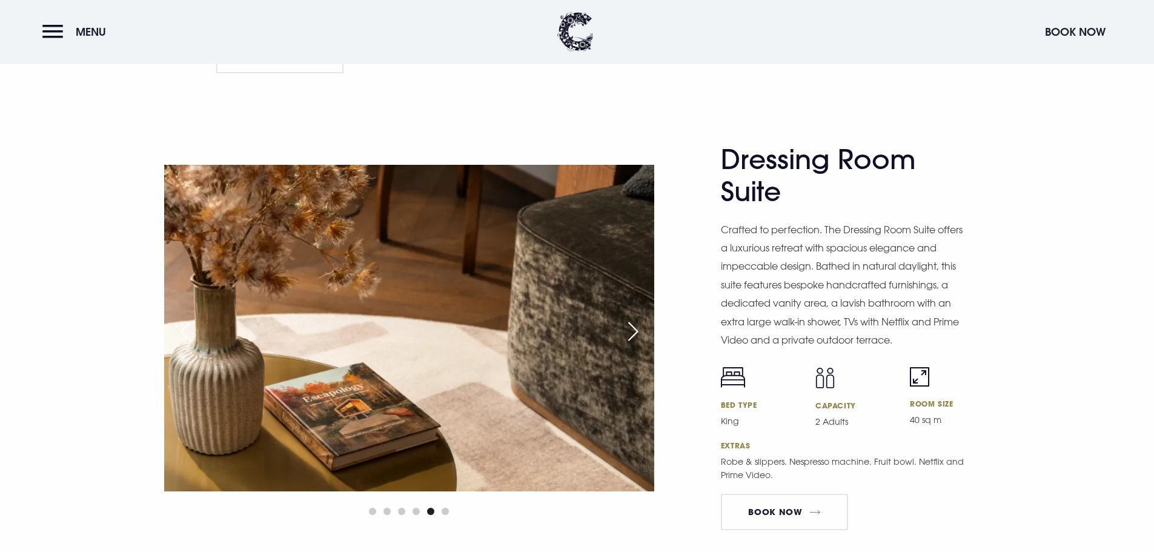
click at [626, 323] on div "Next slide" at bounding box center [633, 331] width 30 height 27
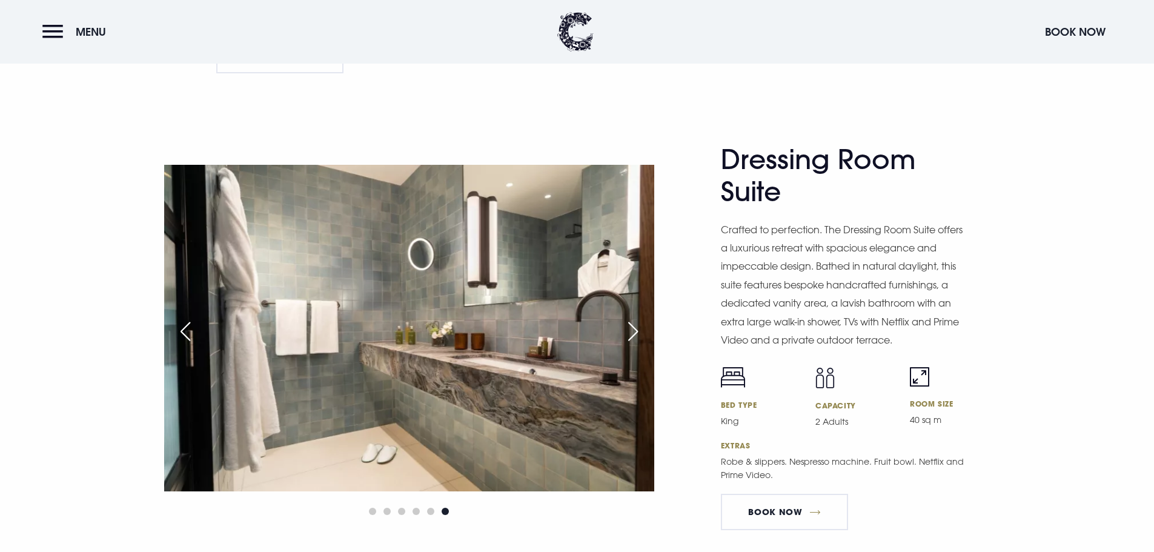
click at [628, 323] on div "Next slide" at bounding box center [633, 331] width 30 height 27
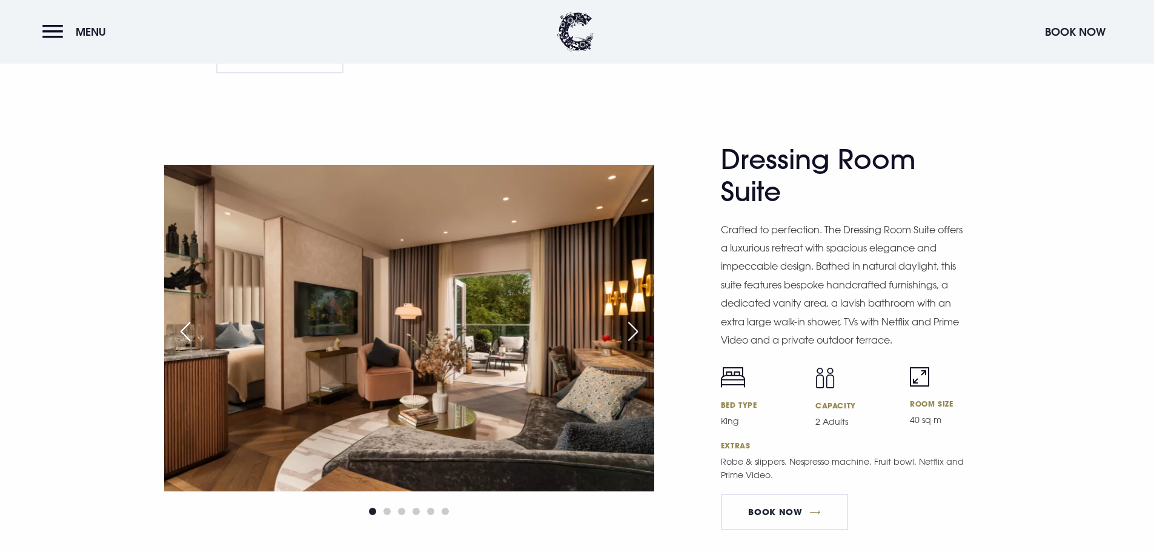
click at [628, 323] on div "Next slide" at bounding box center [633, 331] width 30 height 27
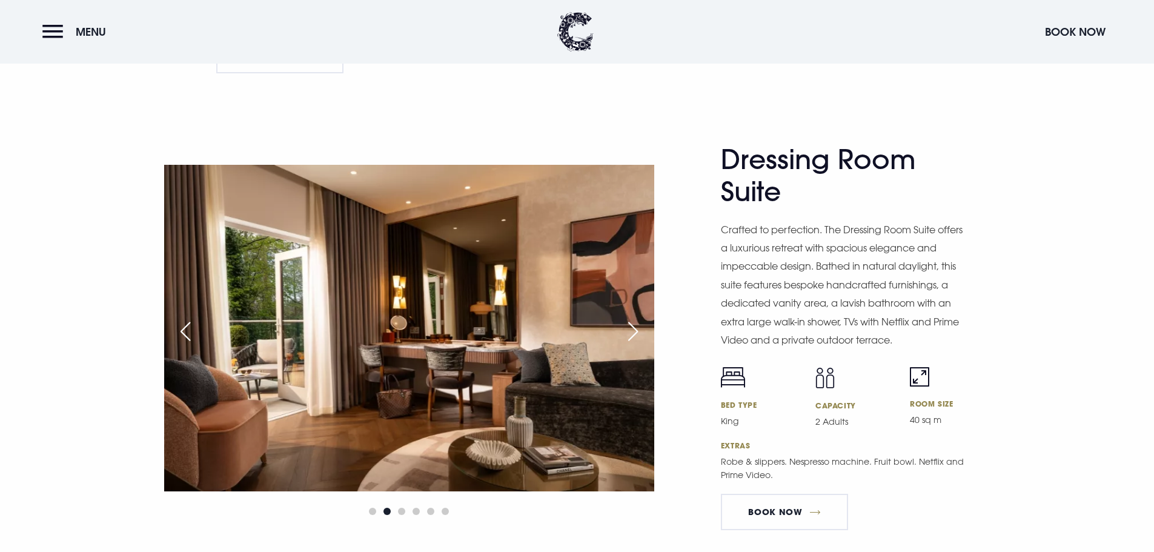
drag, startPoint x: 1153, startPoint y: 207, endPoint x: 1155, endPoint y: 216, distance: 10.0
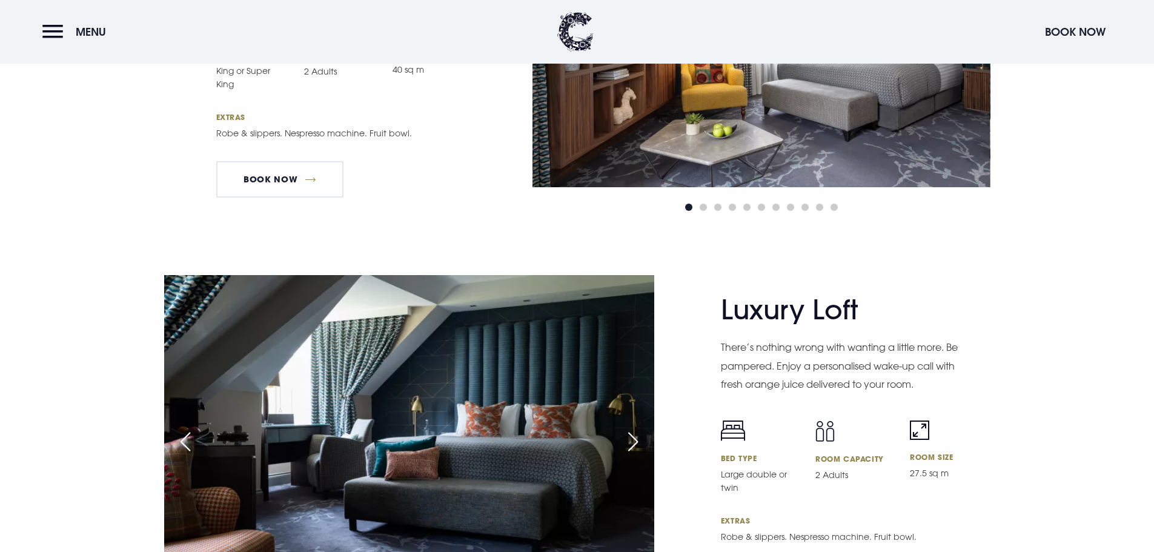
scroll to position [2689, 0]
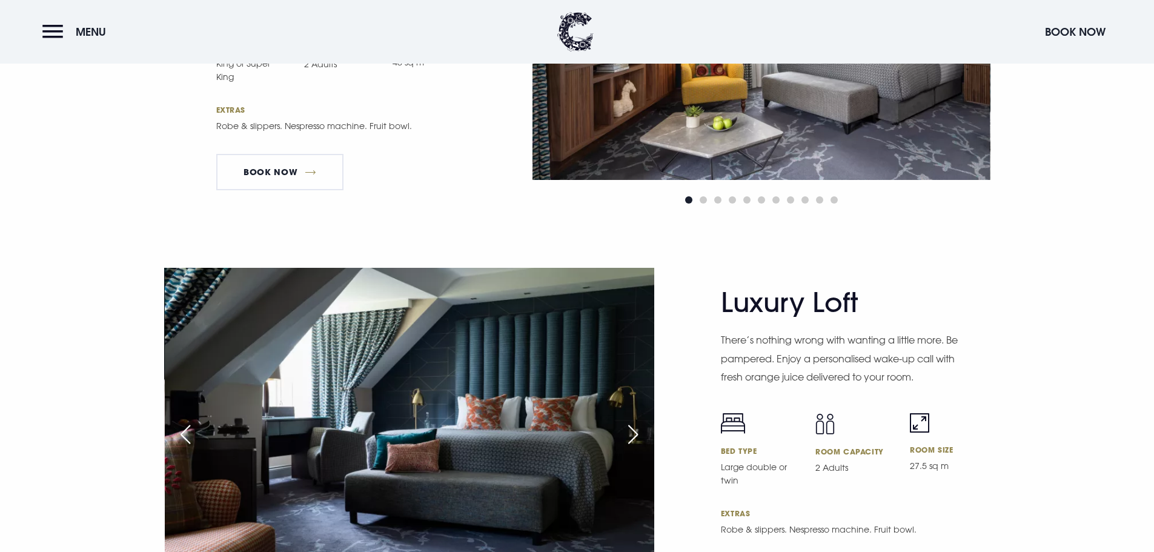
click at [634, 433] on div "Next slide" at bounding box center [633, 434] width 30 height 27
click at [634, 428] on div "Next slide" at bounding box center [633, 434] width 30 height 27
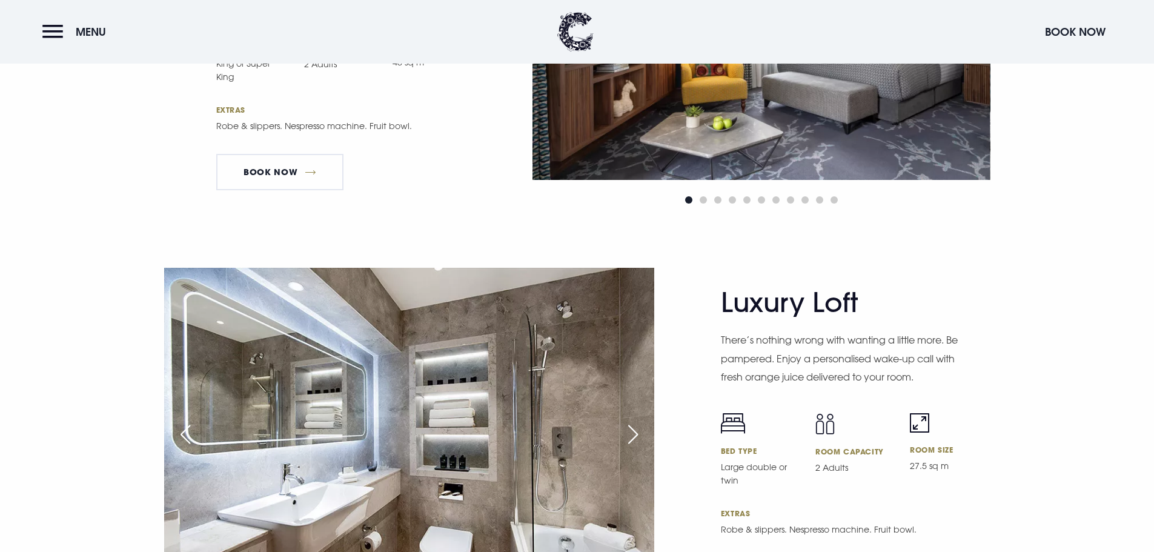
click at [631, 424] on div "Next slide" at bounding box center [633, 434] width 30 height 27
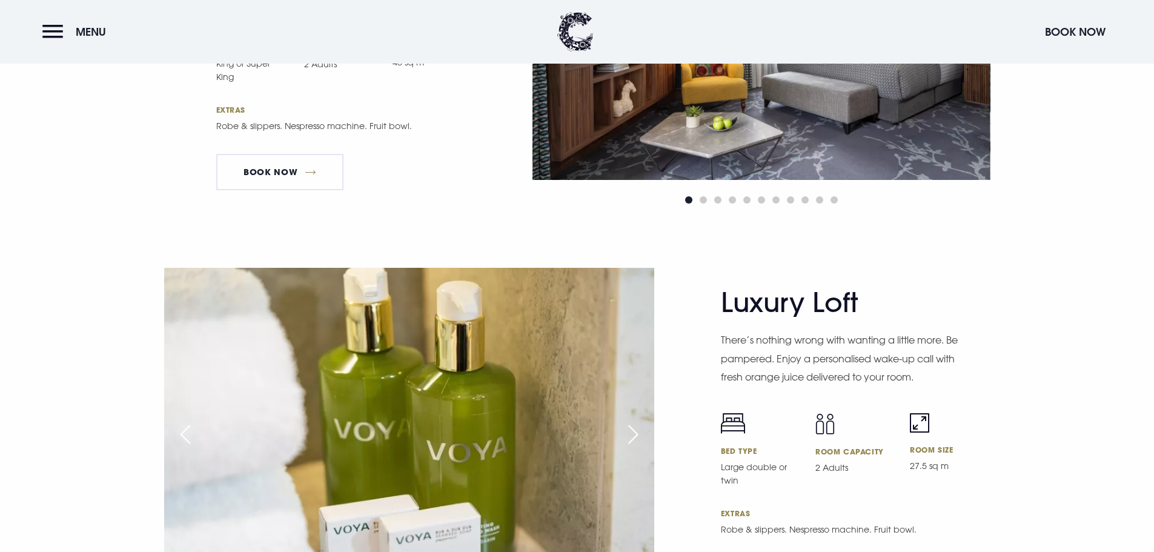
click at [629, 423] on div "Next slide" at bounding box center [633, 434] width 30 height 27
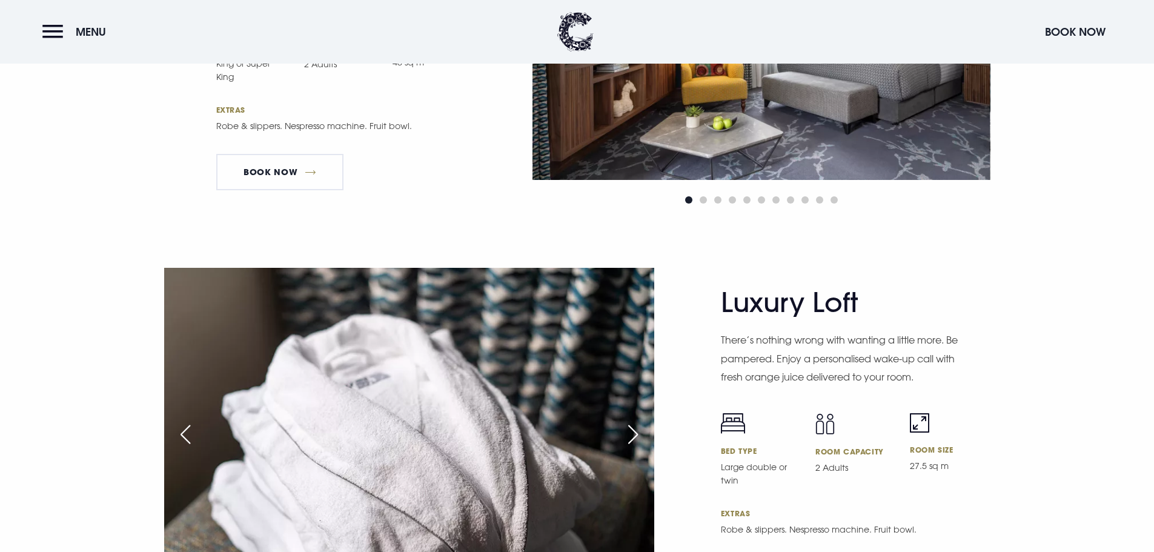
click at [632, 428] on div "Next slide" at bounding box center [633, 434] width 30 height 27
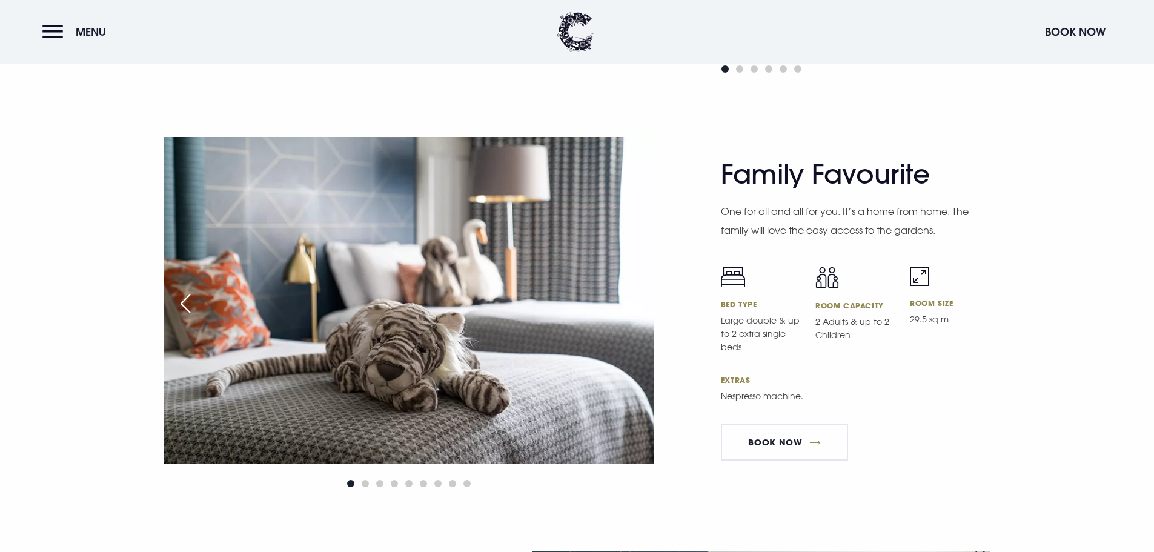
scroll to position [3658, 0]
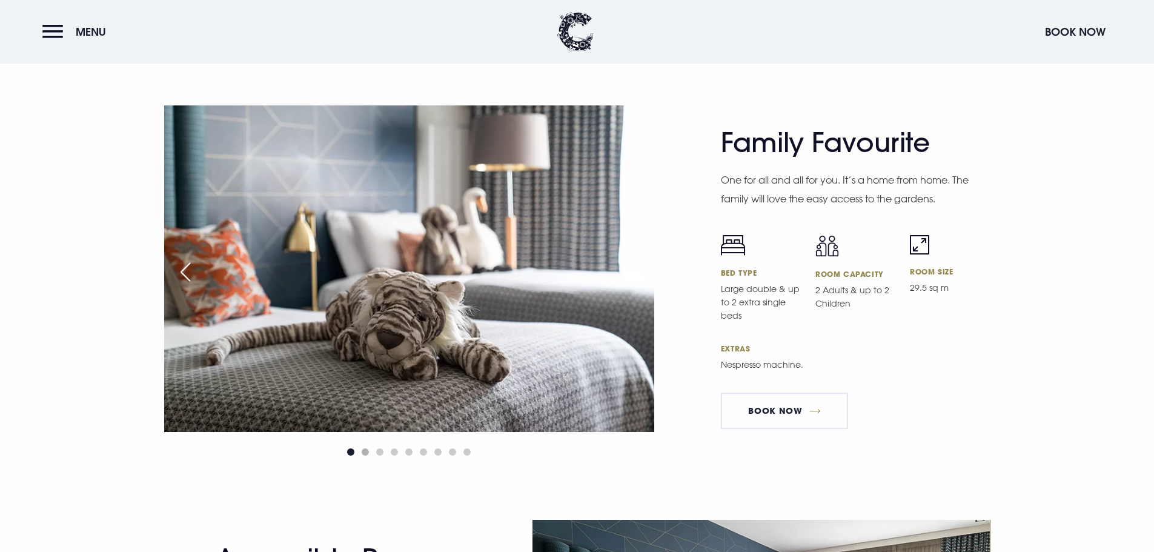
click at [368, 450] on span "Go to slide 2" at bounding box center [365, 451] width 7 height 7
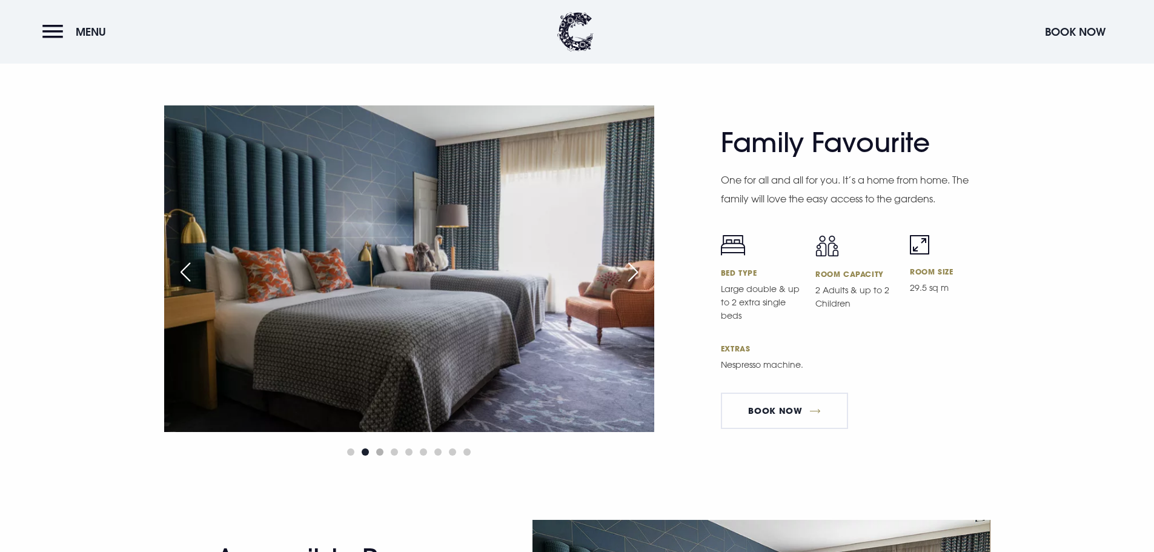
click at [379, 450] on span "Go to slide 3" at bounding box center [379, 451] width 7 height 7
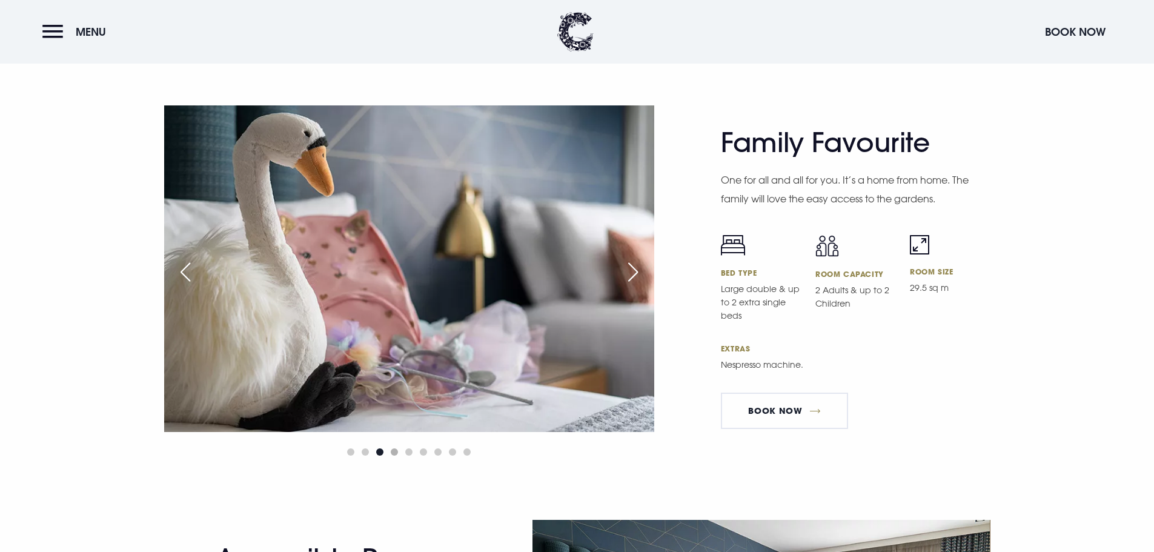
click at [392, 451] on span "Go to slide 4" at bounding box center [394, 451] width 7 height 7
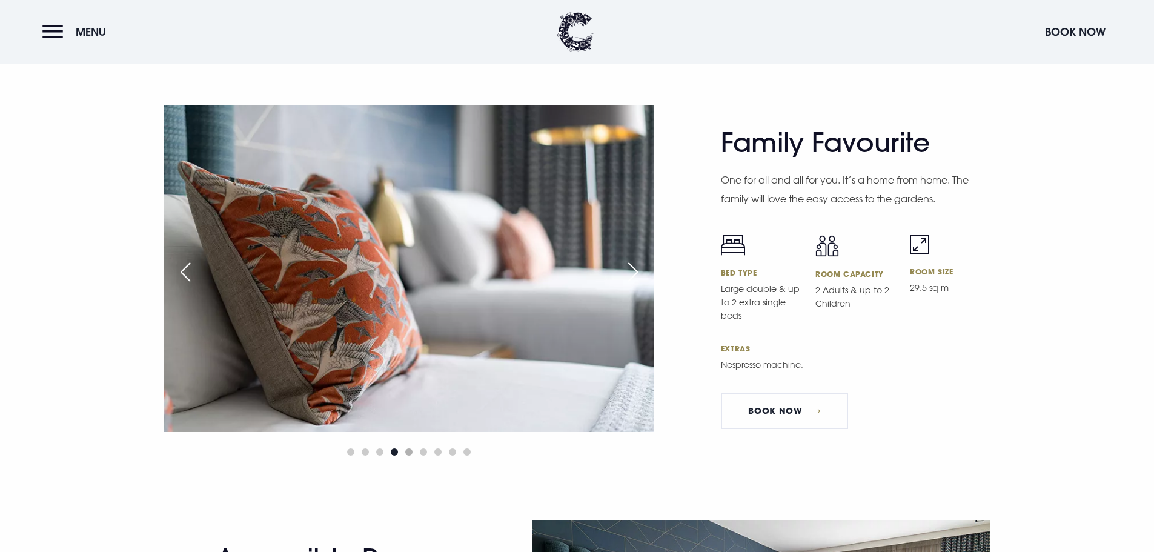
click at [409, 451] on span "Go to slide 5" at bounding box center [408, 451] width 7 height 7
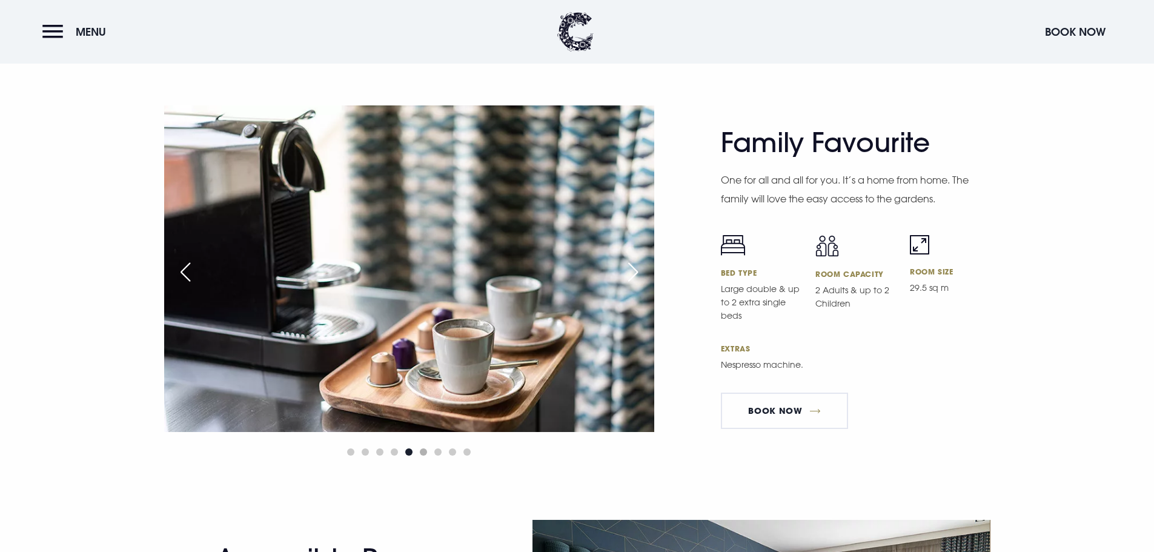
click at [426, 451] on span "Go to slide 6" at bounding box center [423, 451] width 7 height 7
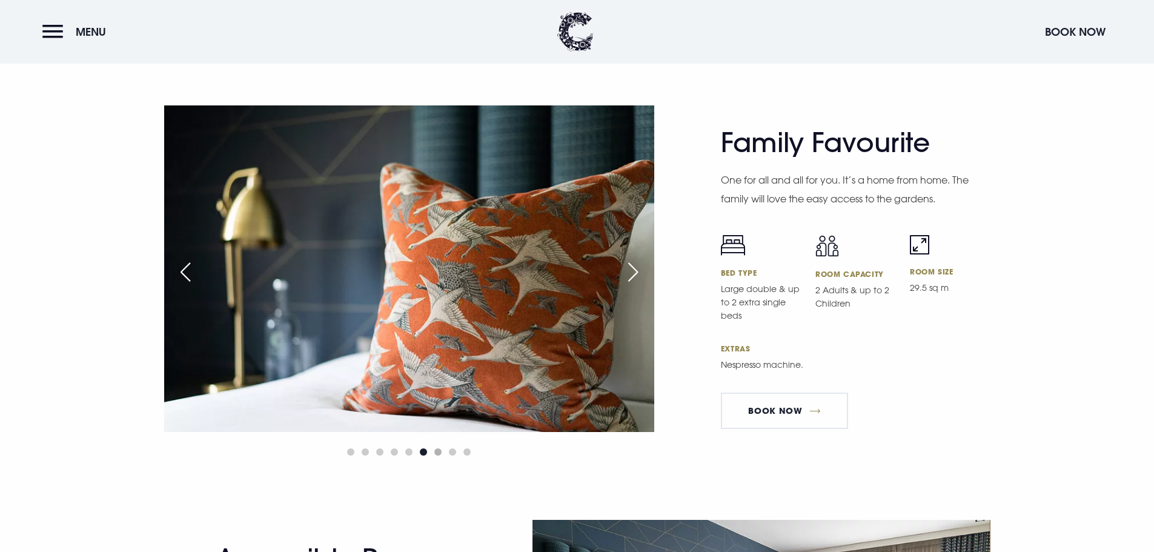
click at [436, 451] on span "Go to slide 7" at bounding box center [437, 451] width 7 height 7
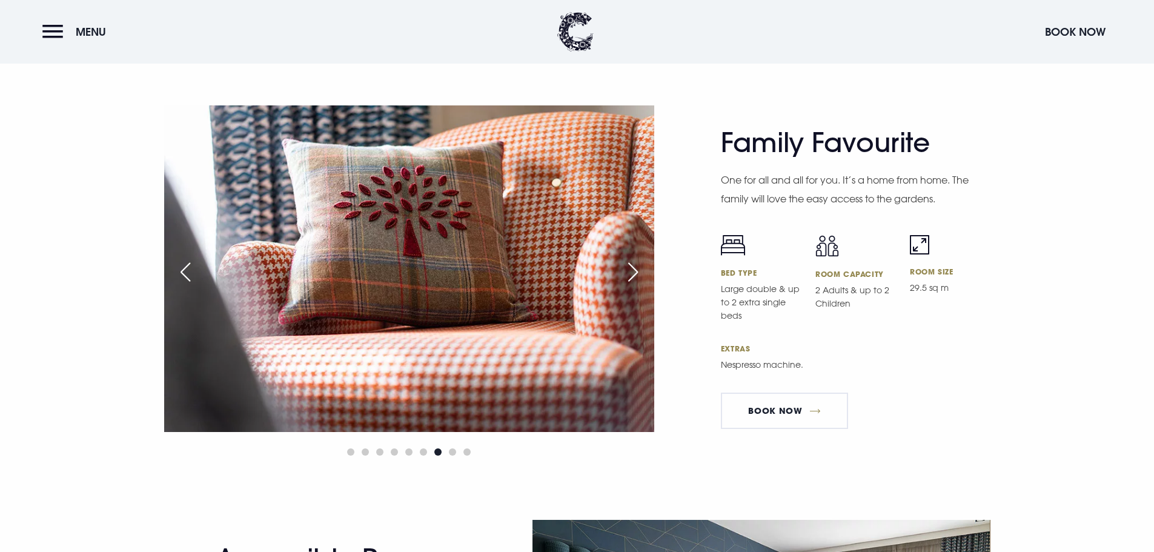
click at [638, 273] on div "Next slide" at bounding box center [633, 272] width 30 height 27
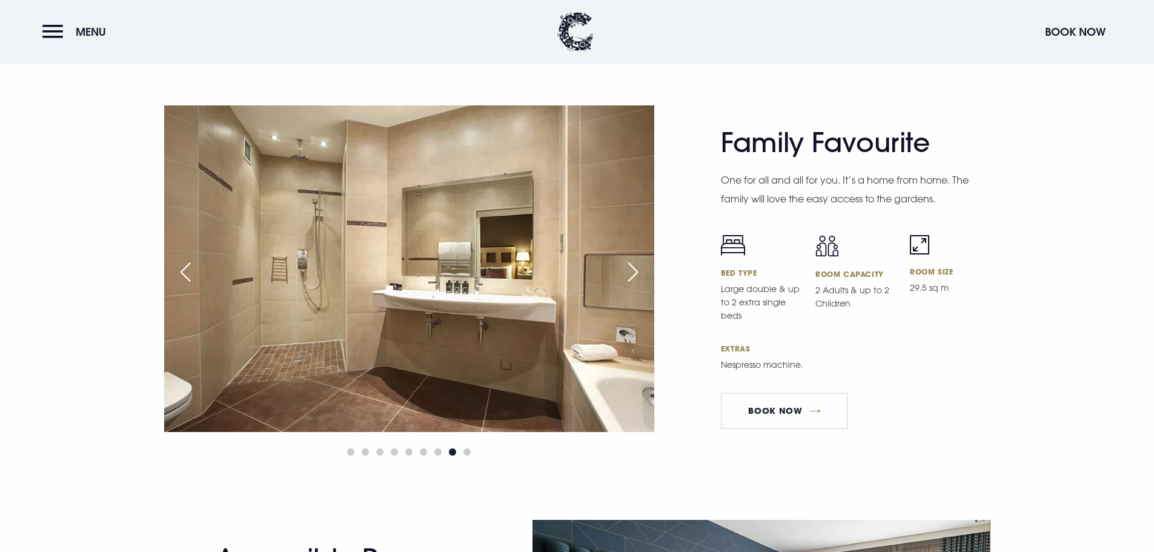
click at [637, 273] on div "Next slide" at bounding box center [633, 272] width 30 height 27
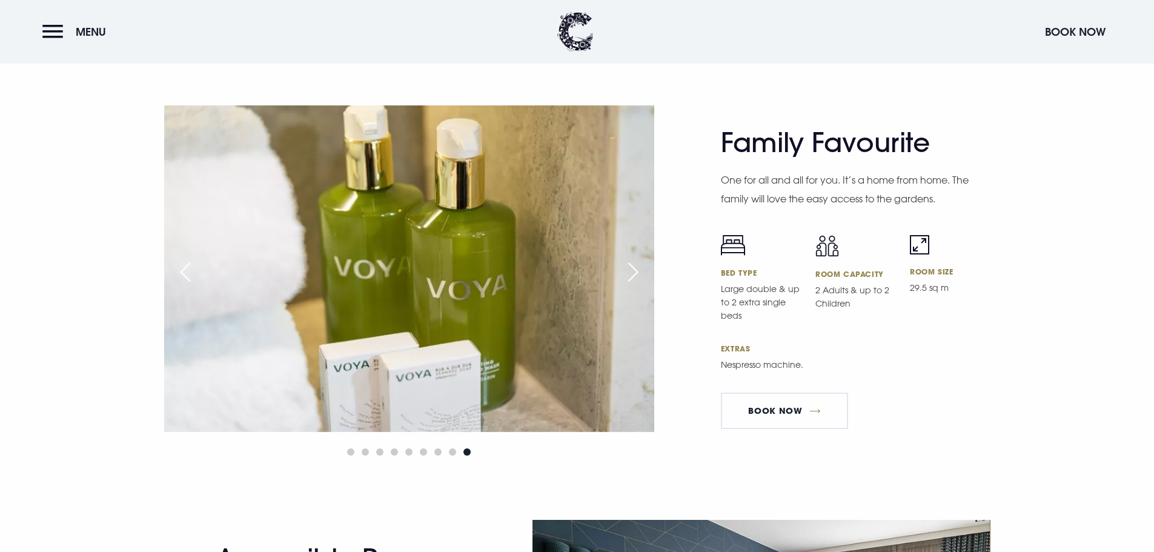
click at [631, 268] on div "Next slide" at bounding box center [633, 272] width 30 height 27
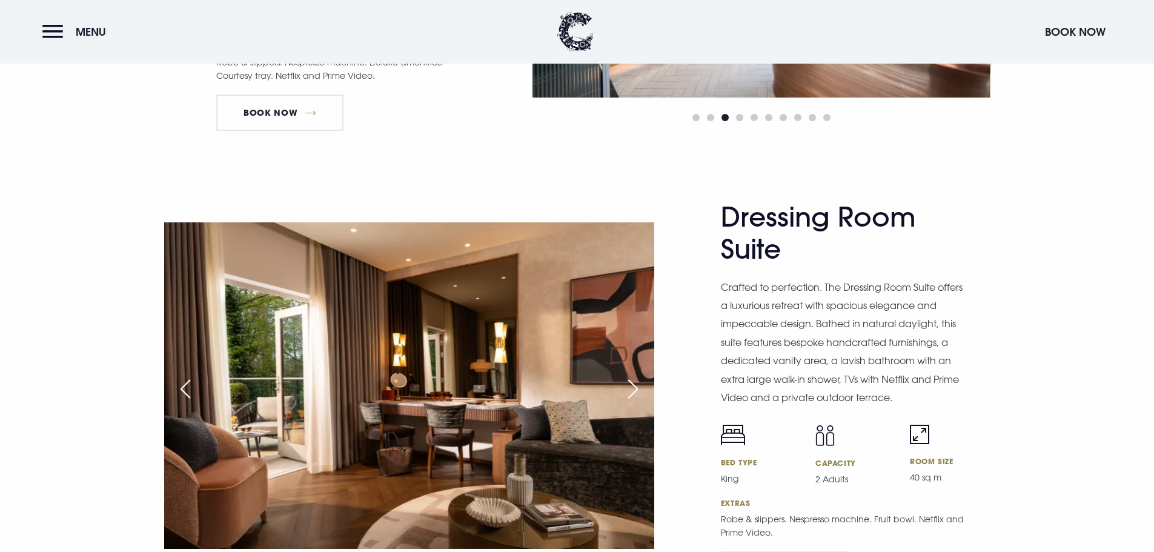
scroll to position [1902, 0]
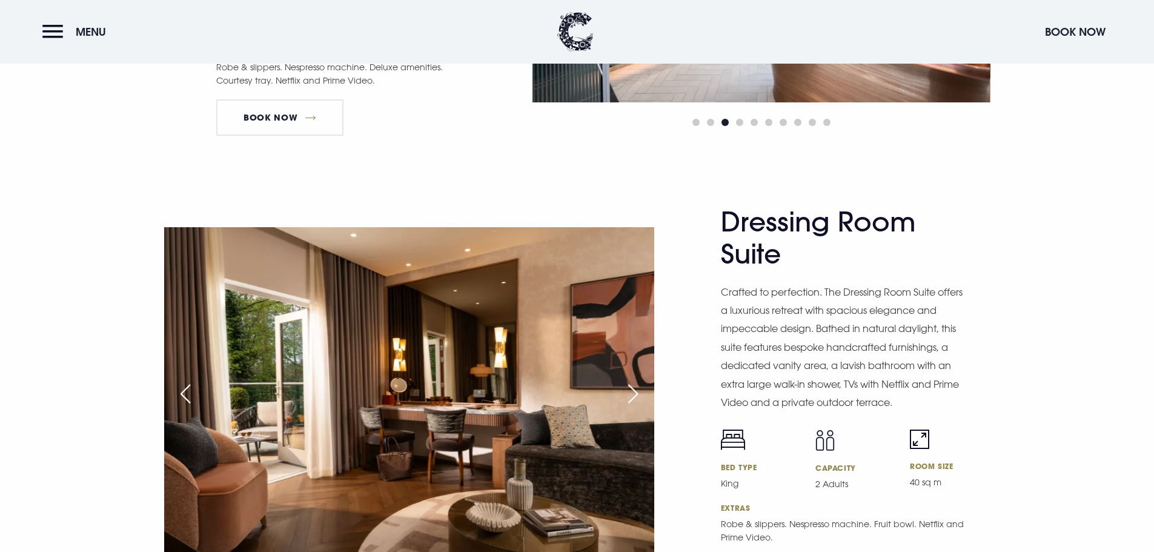
click at [629, 397] on div "Next slide" at bounding box center [633, 393] width 30 height 27
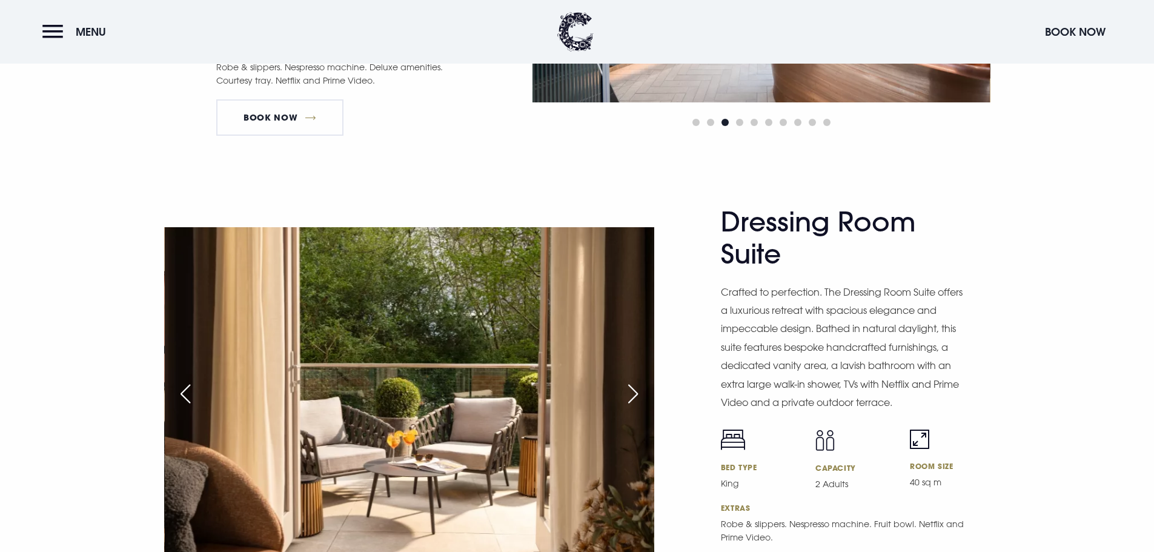
click at [632, 396] on div "Next slide" at bounding box center [633, 393] width 30 height 27
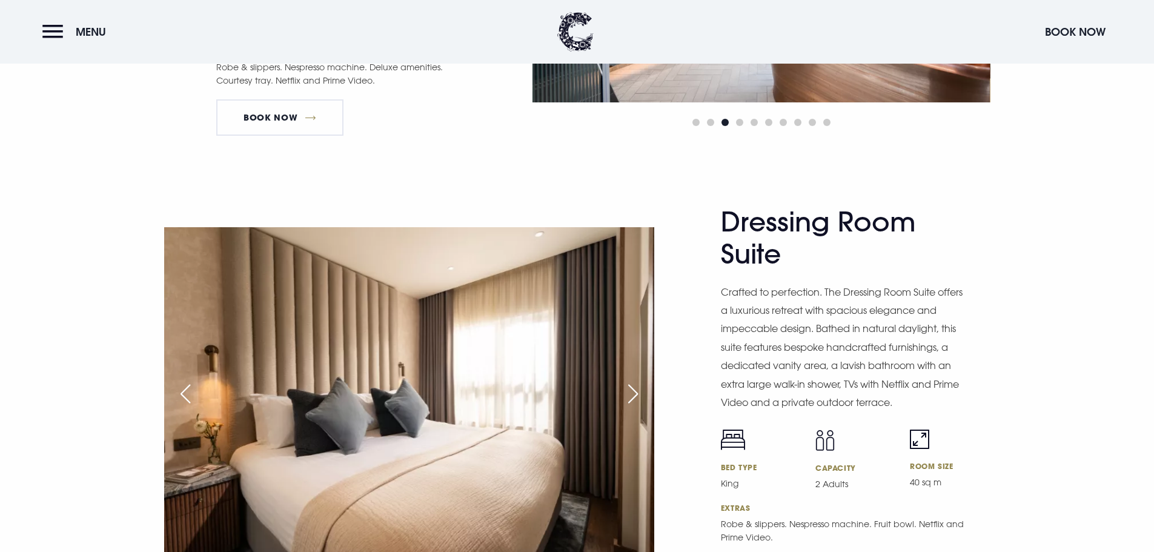
click at [632, 393] on div "Next slide" at bounding box center [633, 393] width 30 height 27
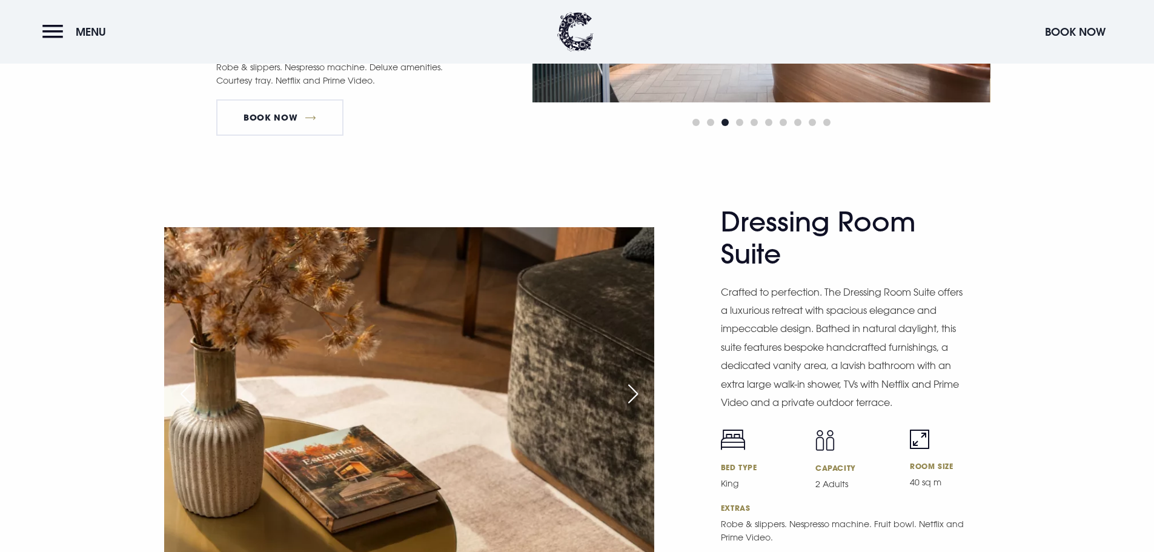
click at [634, 393] on div "Next slide" at bounding box center [633, 393] width 30 height 27
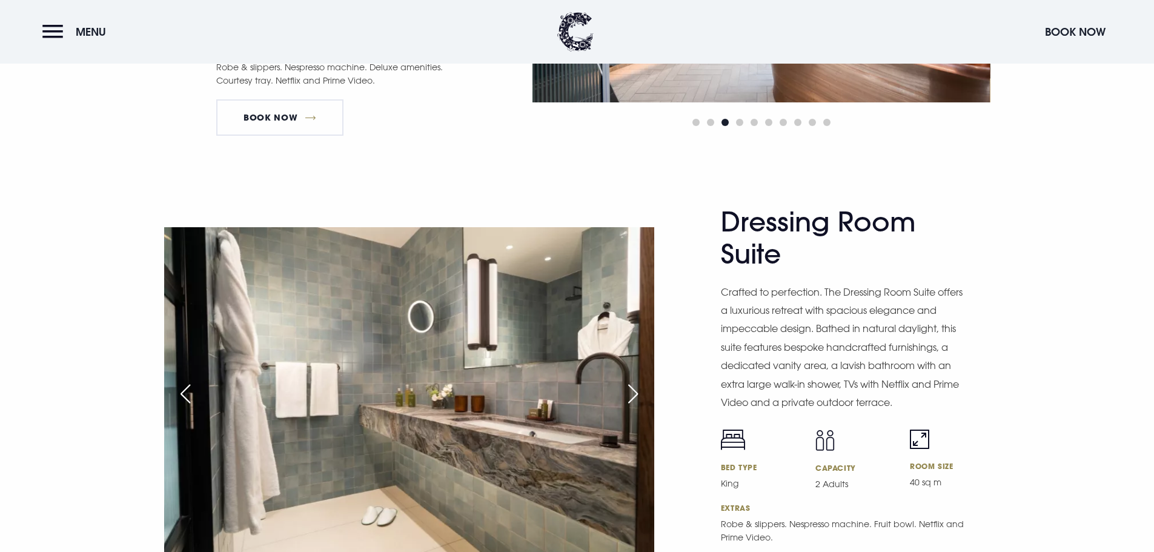
click at [634, 393] on div "Next slide" at bounding box center [633, 393] width 30 height 27
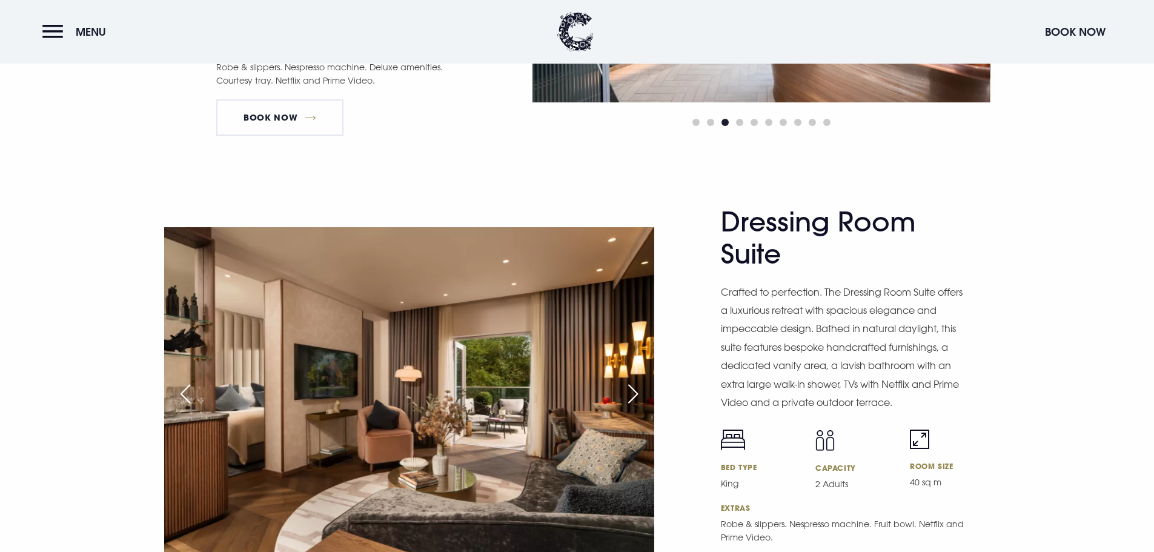
click at [634, 393] on div "Next slide" at bounding box center [633, 393] width 30 height 27
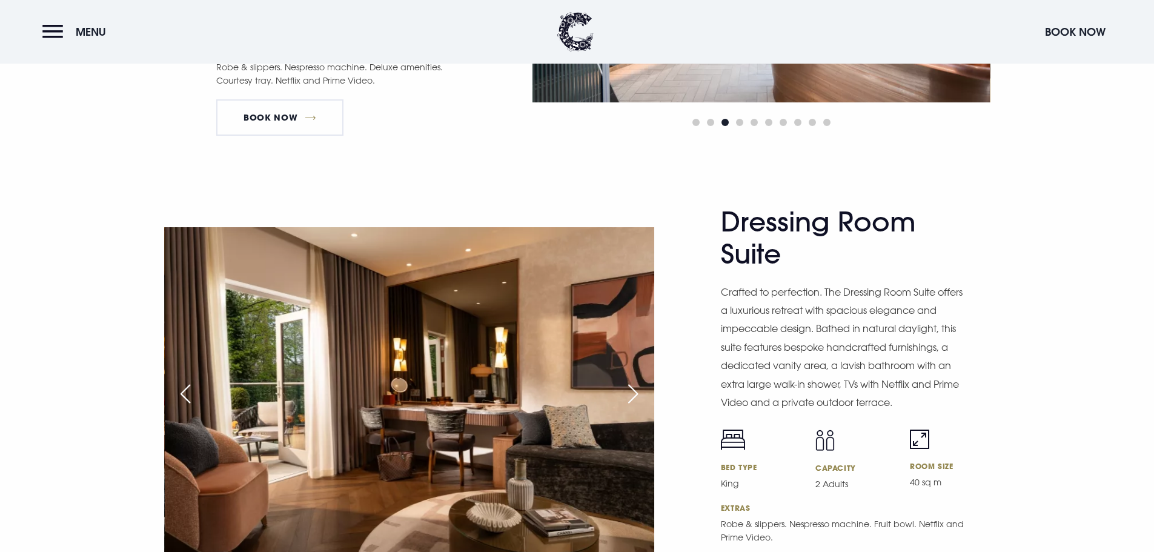
click at [634, 393] on div "Next slide" at bounding box center [633, 393] width 30 height 27
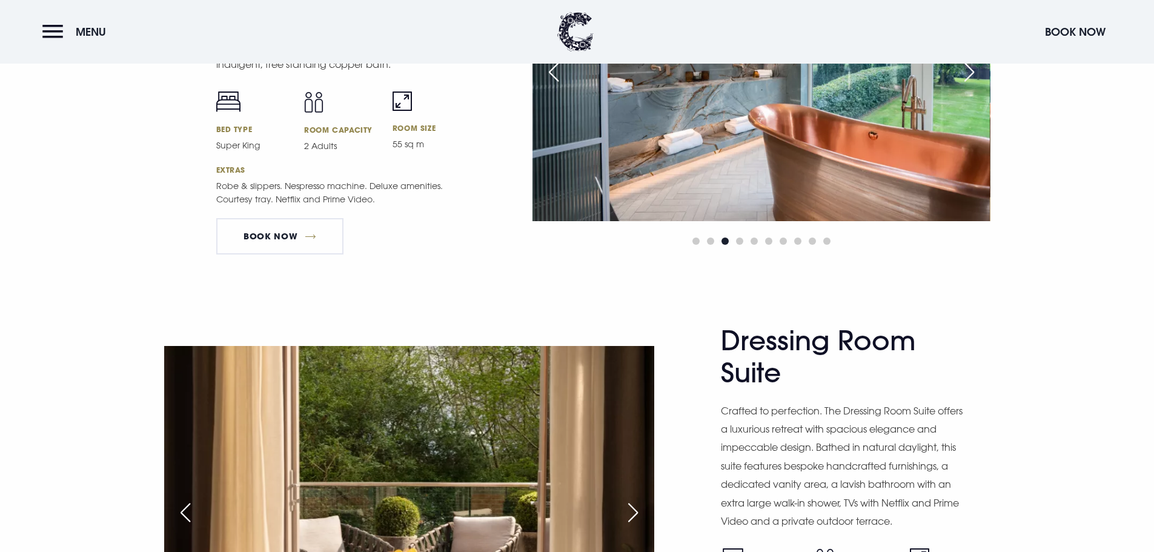
scroll to position [1780, 0]
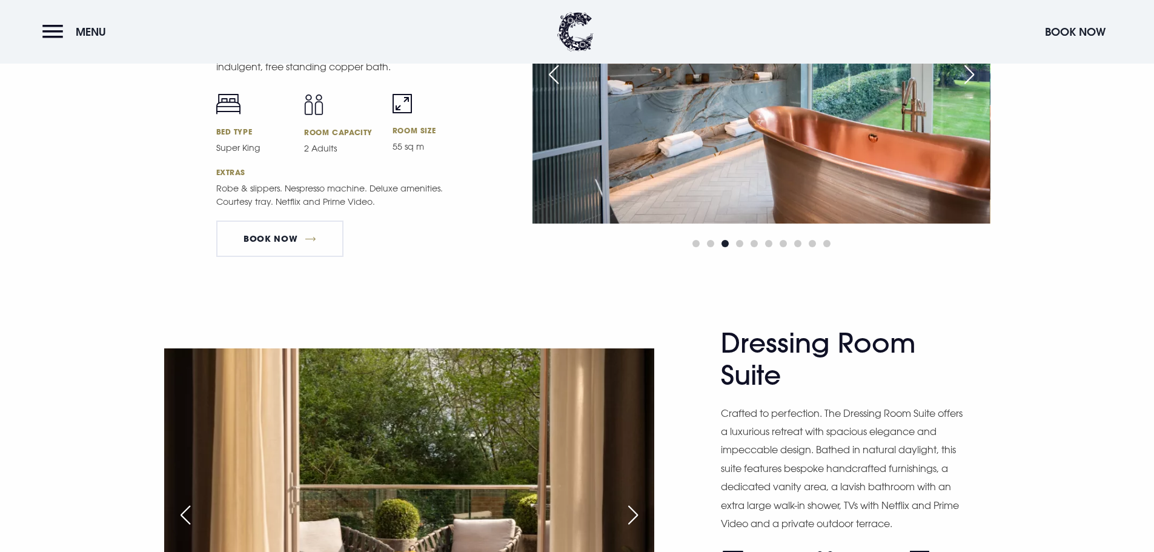
click at [733, 243] on div at bounding box center [760, 243] width 457 height 15
click at [738, 241] on span "Go to slide 4" at bounding box center [739, 243] width 7 height 7
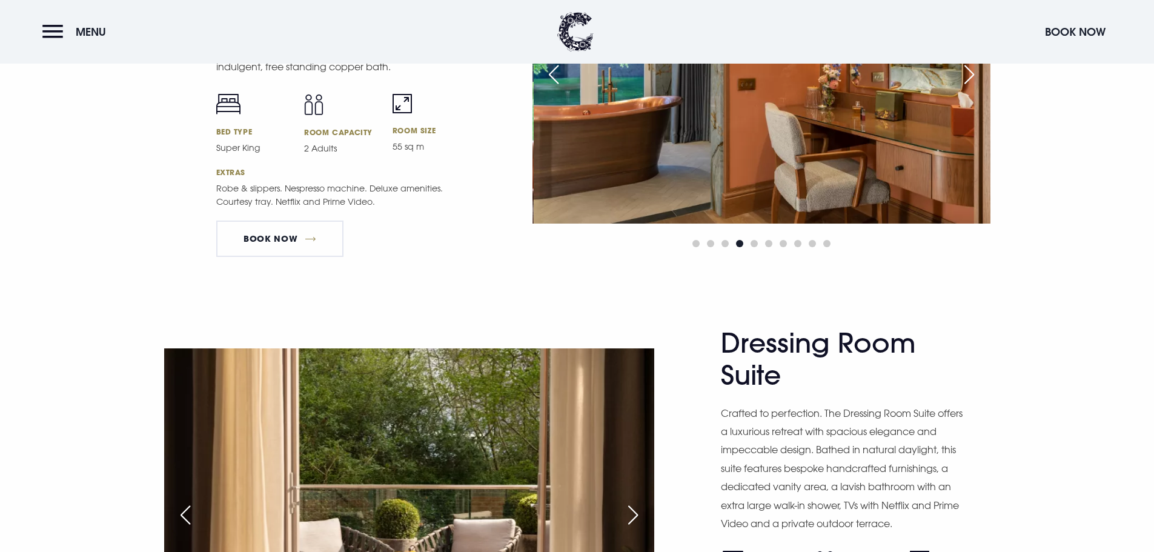
click at [751, 242] on div at bounding box center [760, 243] width 457 height 15
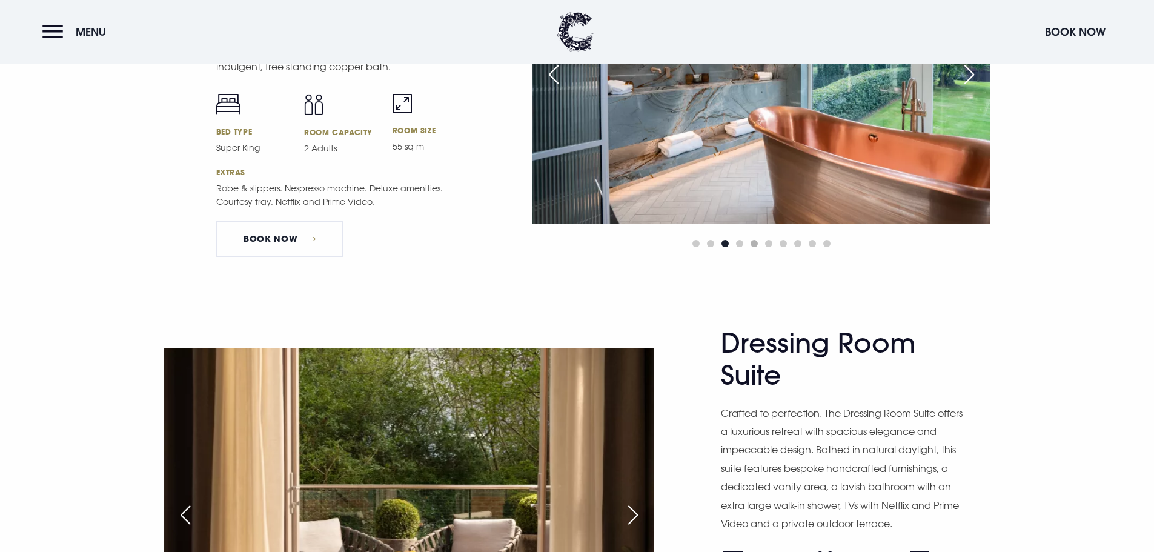
click at [753, 242] on span "Go to slide 5" at bounding box center [754, 243] width 7 height 7
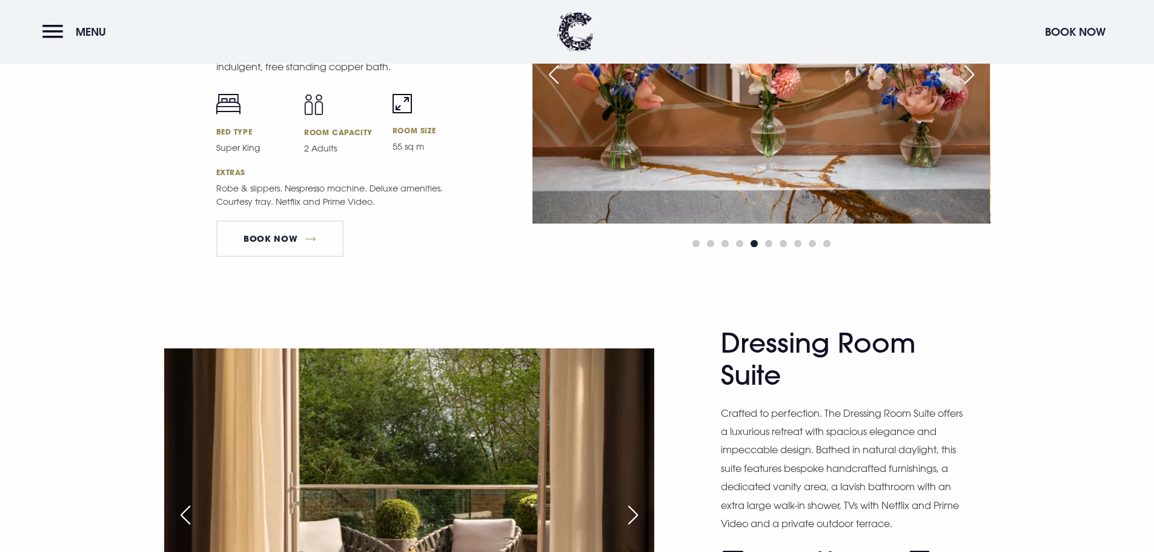
click at [966, 68] on div "Next slide" at bounding box center [969, 74] width 30 height 27
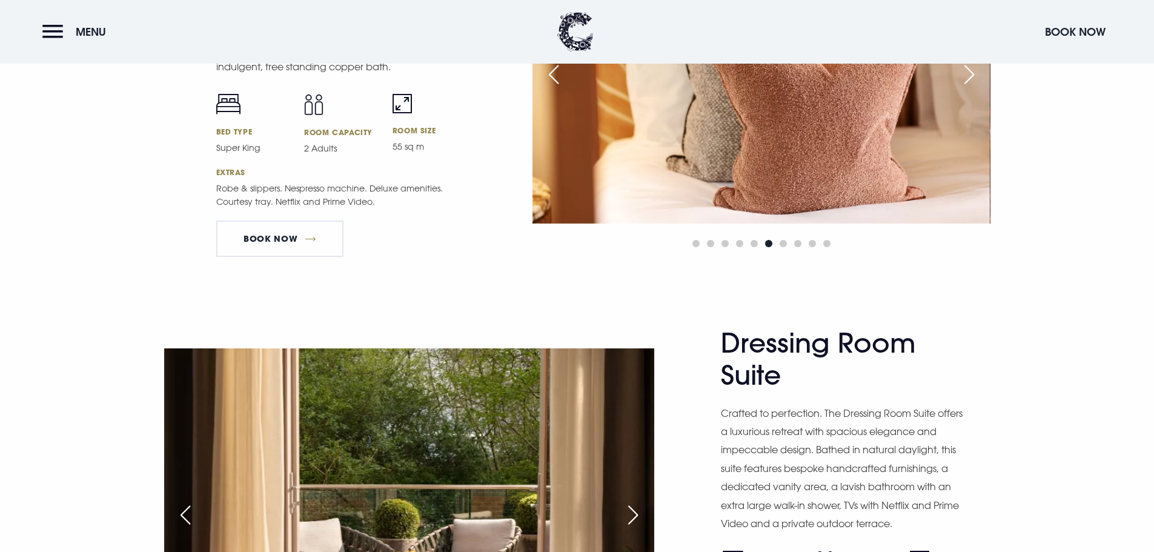
click at [969, 68] on div "Next slide" at bounding box center [969, 74] width 30 height 27
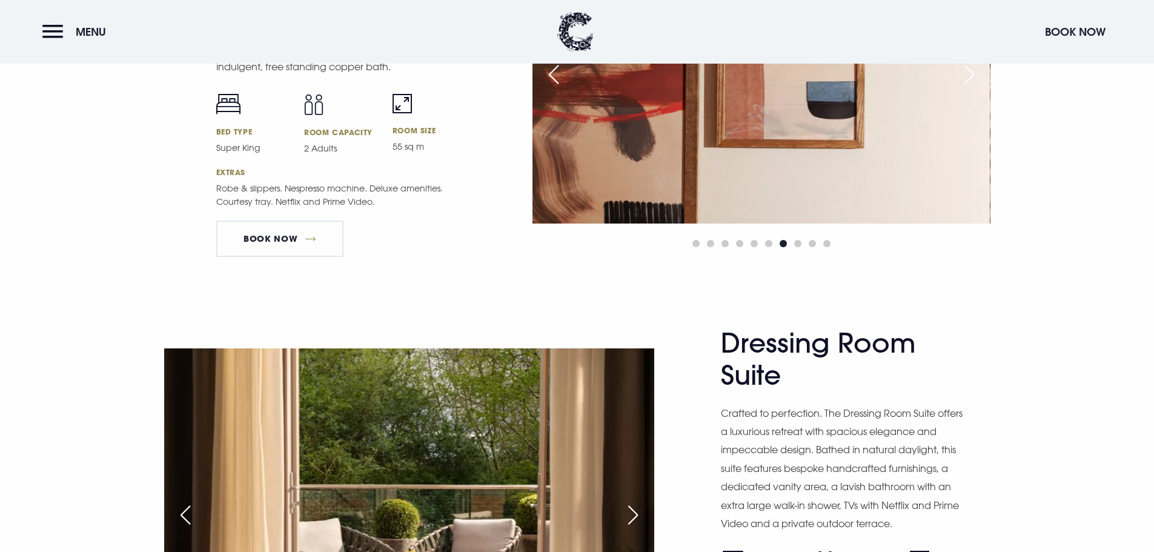
click at [972, 70] on div "Next slide" at bounding box center [969, 74] width 30 height 27
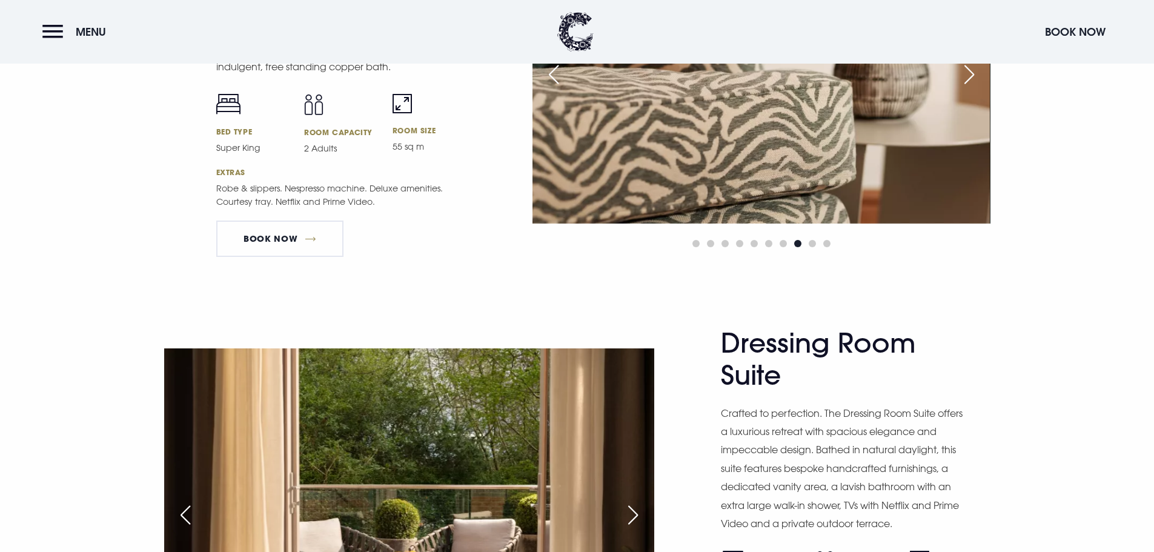
click at [973, 70] on div "Next slide" at bounding box center [969, 74] width 30 height 27
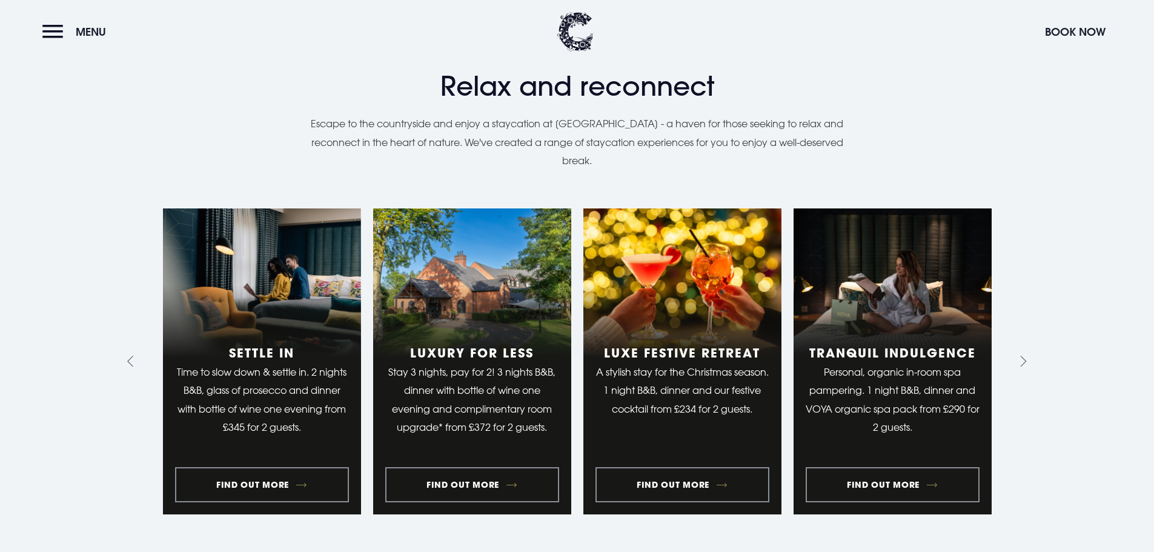
scroll to position [872, 0]
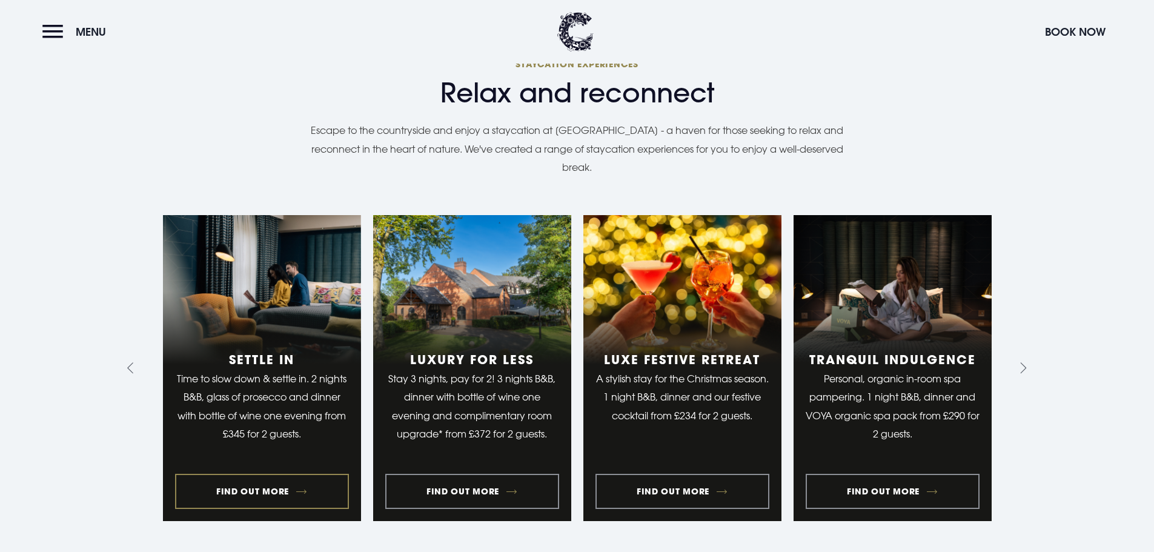
click at [237, 483] on link "1 of 9" at bounding box center [262, 368] width 198 height 306
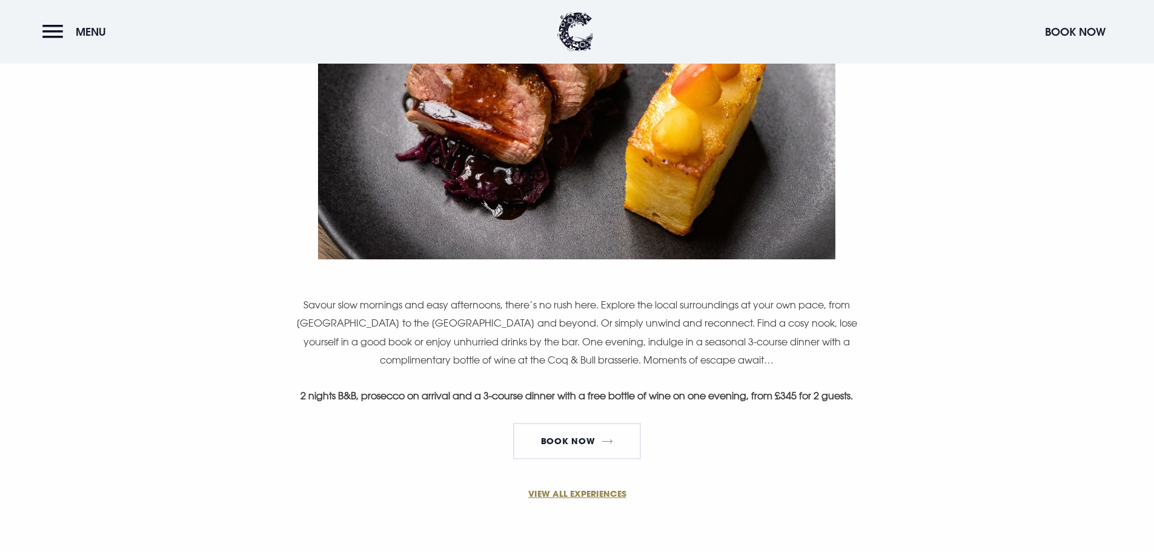
scroll to position [848, 0]
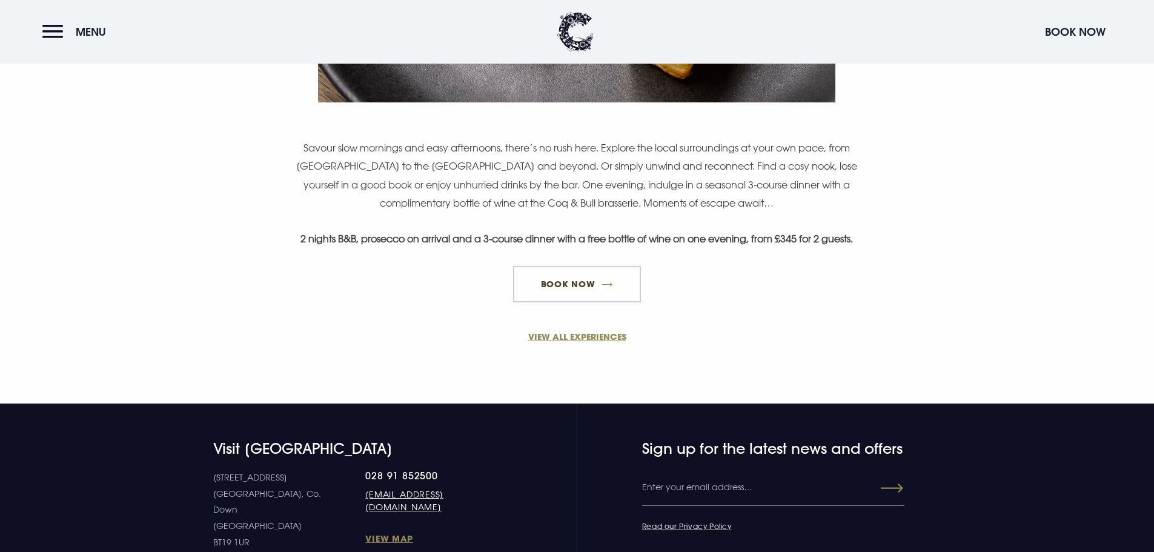
click at [567, 294] on link "BOOK NOW" at bounding box center [576, 284] width 127 height 36
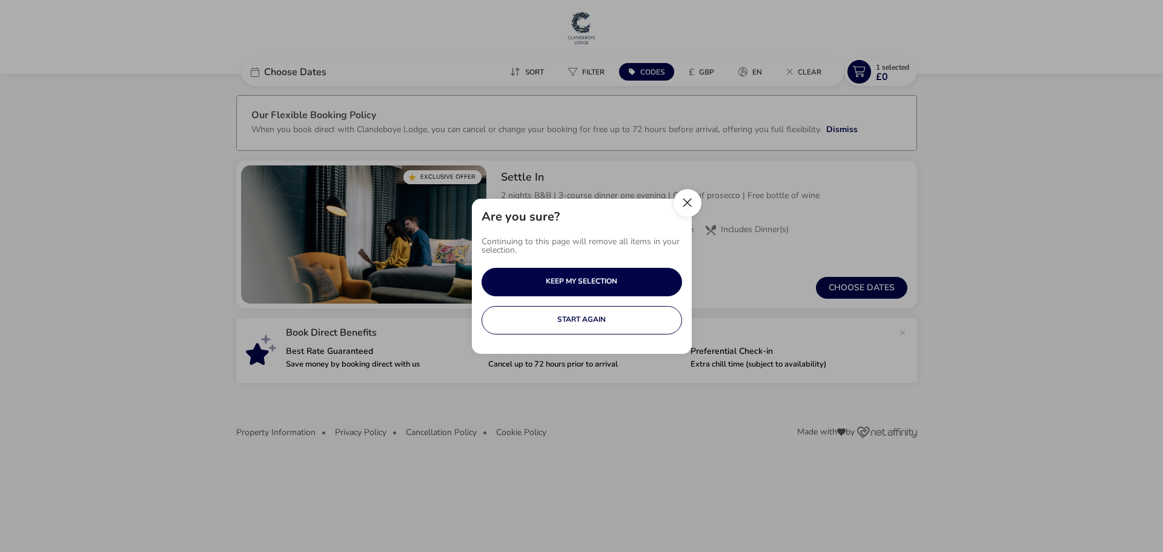
click at [683, 205] on button "Close" at bounding box center [688, 203] width 28 height 28
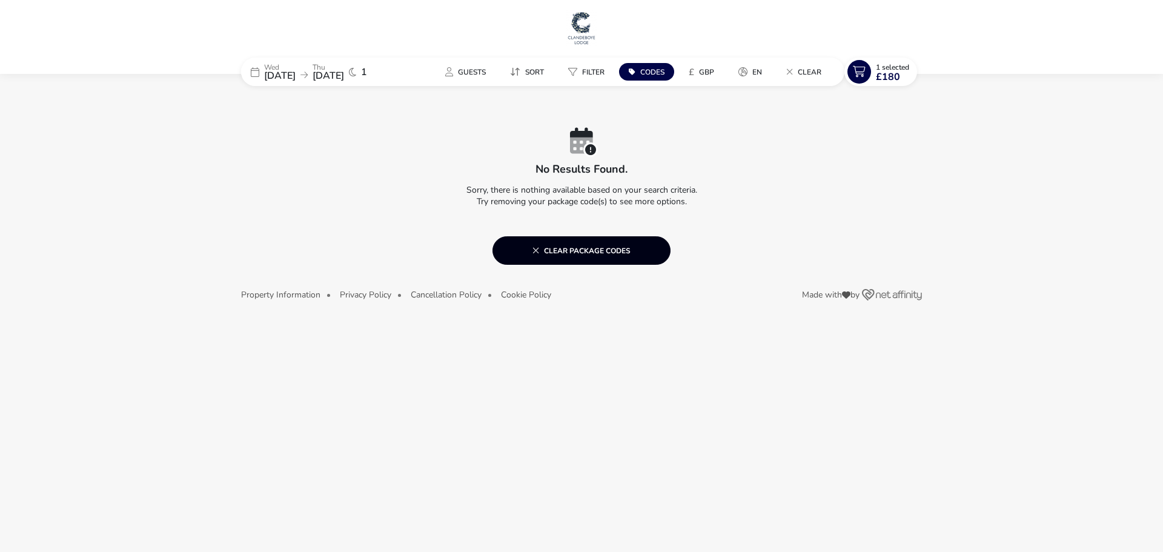
click at [500, 247] on button "Clear package codes" at bounding box center [581, 250] width 178 height 28
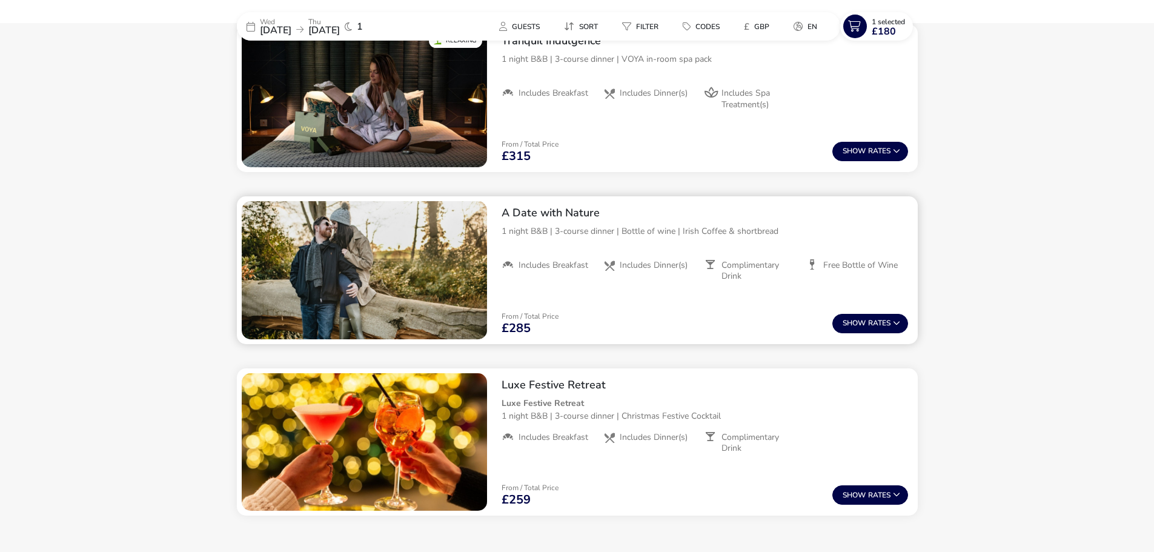
scroll to position [909, 0]
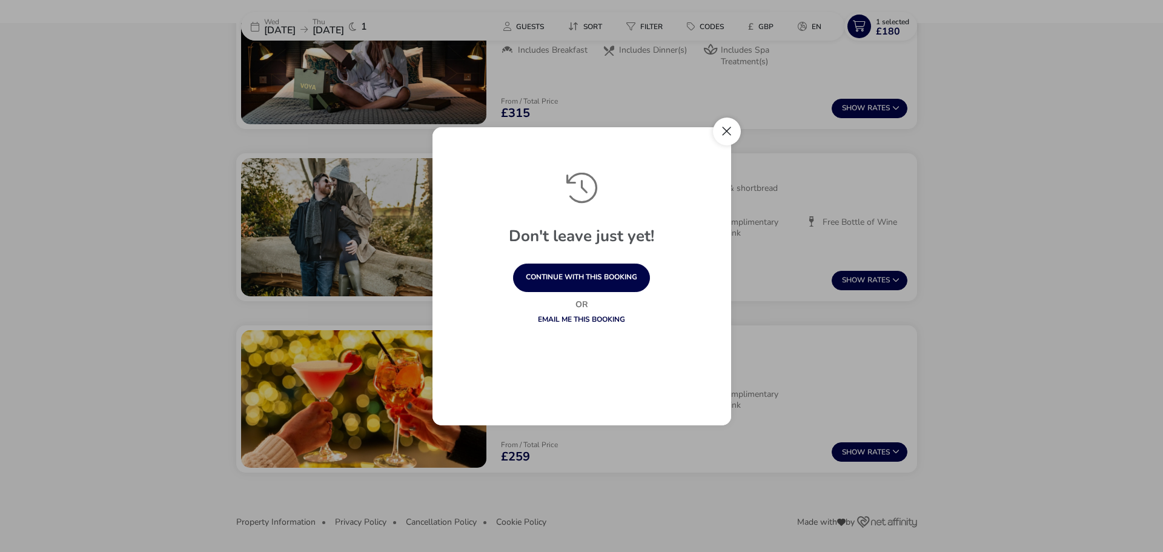
click at [732, 130] on button "Close" at bounding box center [727, 132] width 28 height 28
